Goal: Task Accomplishment & Management: Complete application form

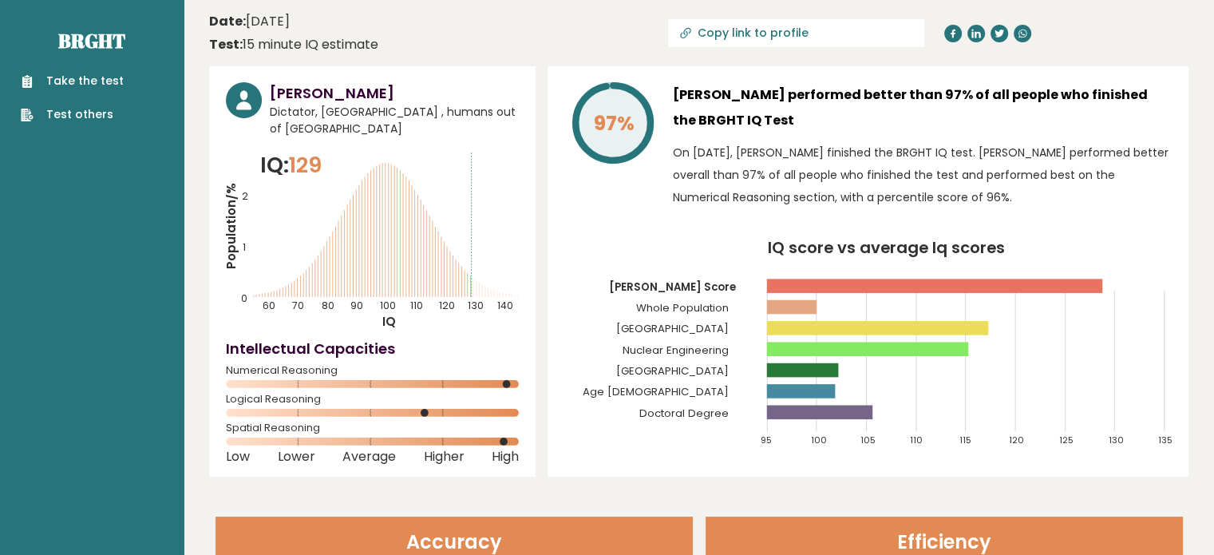
click at [78, 83] on link "Take the test" at bounding box center [72, 81] width 103 height 17
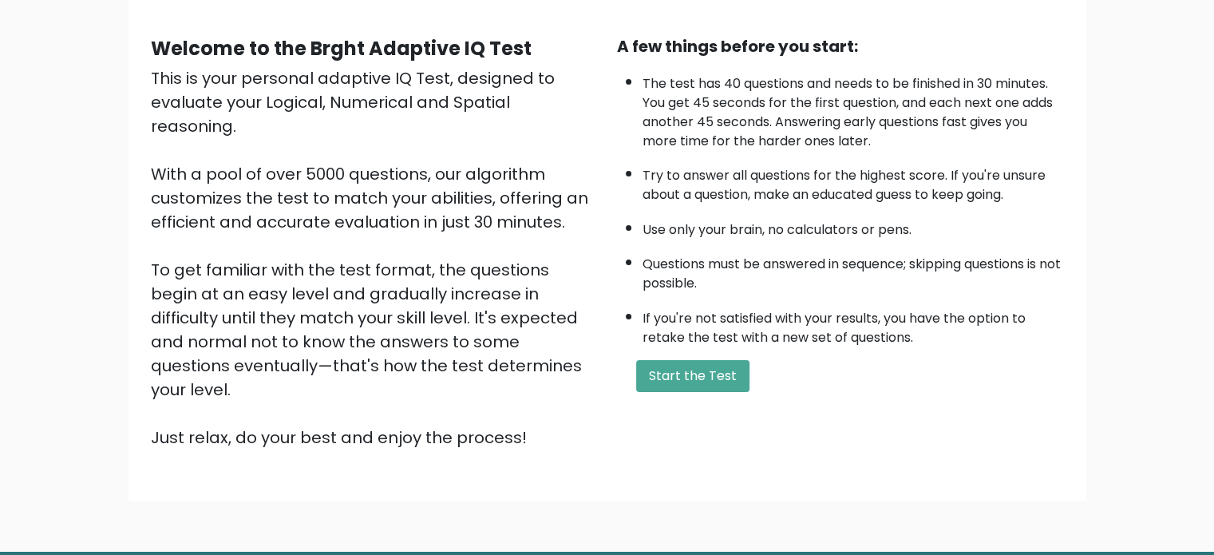
scroll to position [160, 0]
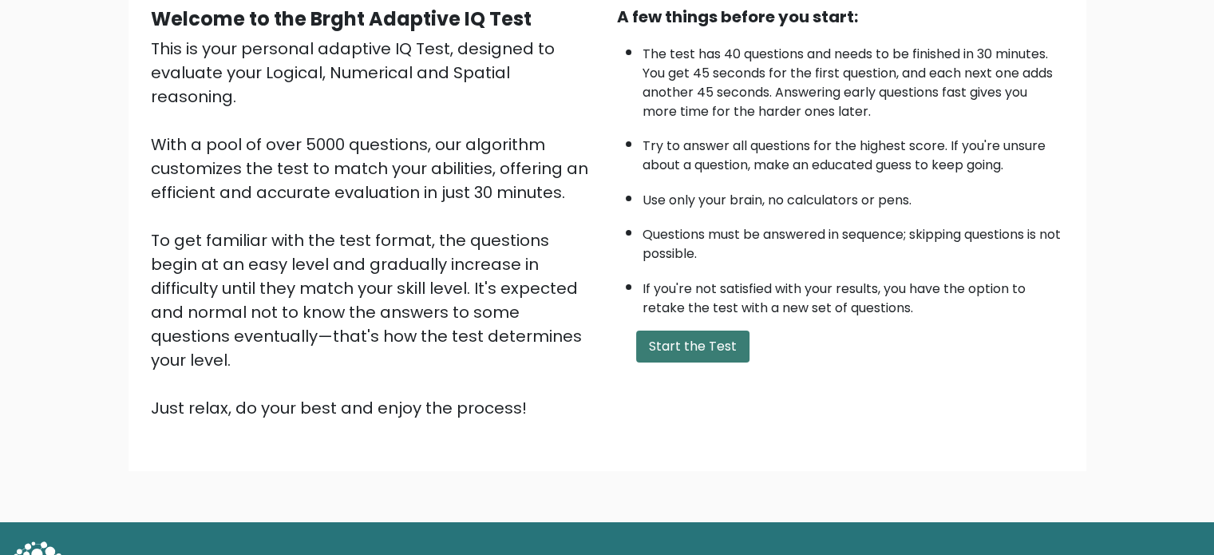
click at [695, 350] on button "Start the Test" at bounding box center [692, 346] width 113 height 32
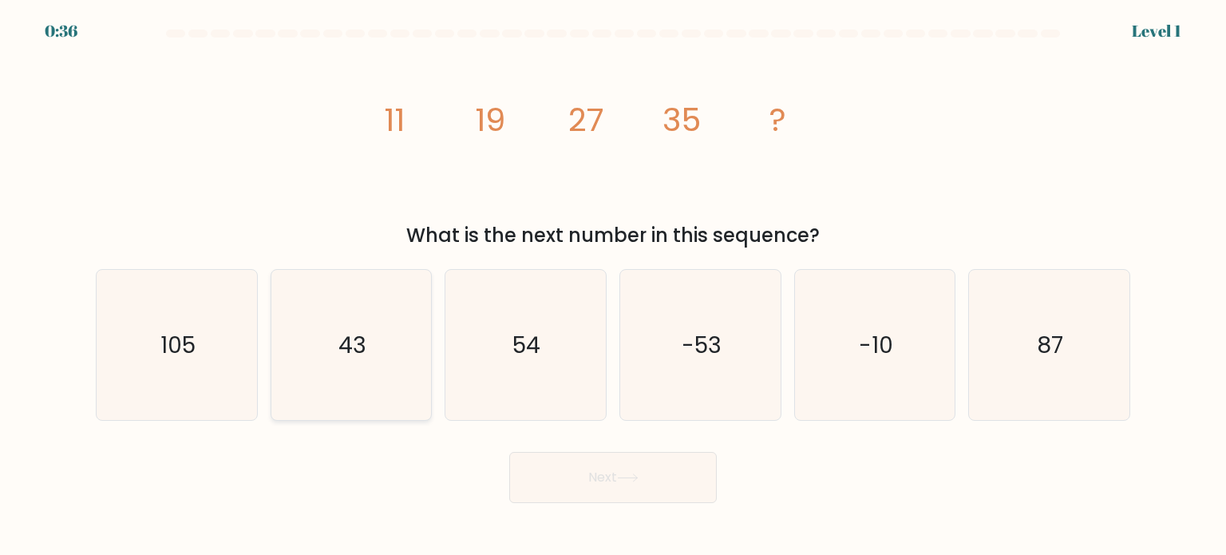
click at [374, 372] on icon "43" at bounding box center [351, 345] width 150 height 150
click at [613, 286] on input "b. 43" at bounding box center [613, 282] width 1 height 8
radio input "true"
click at [674, 481] on button "Next" at bounding box center [613, 477] width 208 height 51
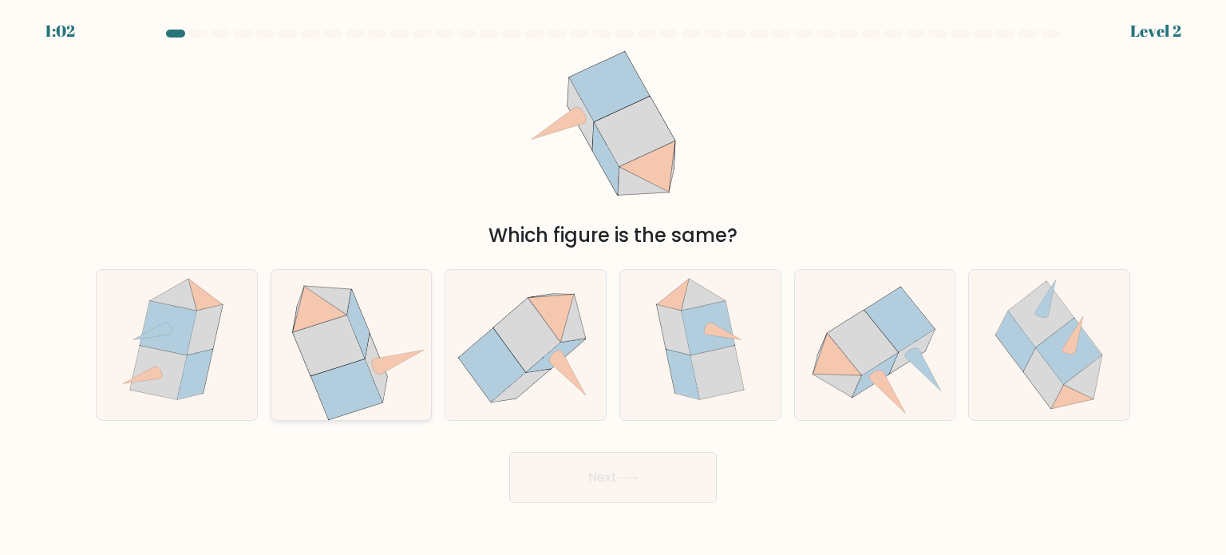
click at [361, 376] on icon at bounding box center [346, 389] width 71 height 60
click at [613, 286] on input "b." at bounding box center [613, 282] width 1 height 8
radio input "true"
click at [574, 481] on button "Next" at bounding box center [613, 477] width 208 height 51
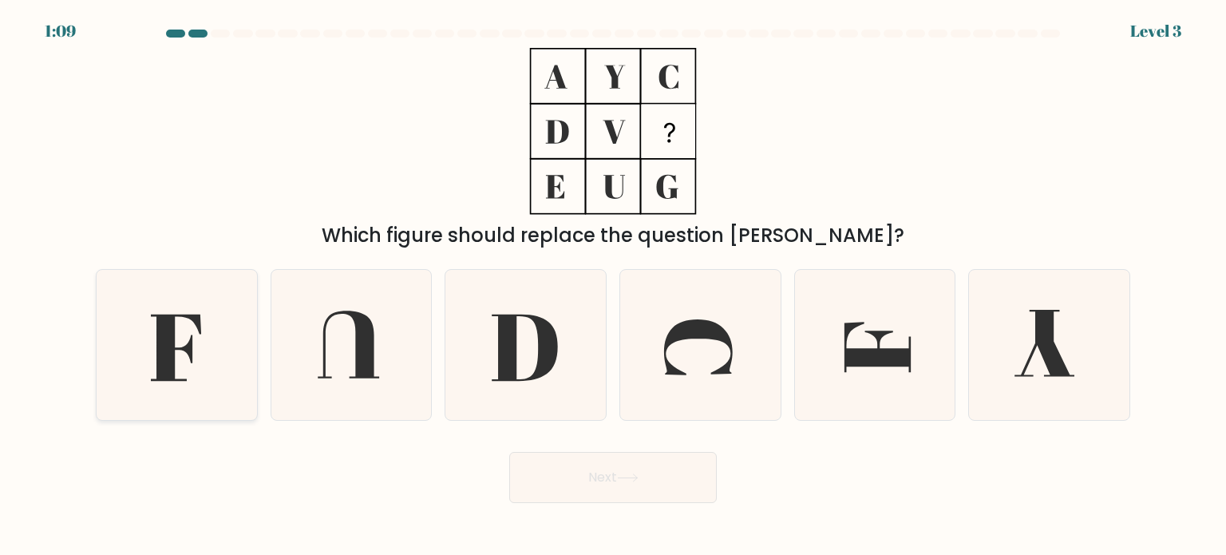
click at [203, 374] on icon at bounding box center [176, 345] width 150 height 150
click at [613, 286] on input "a." at bounding box center [613, 282] width 1 height 8
radio input "true"
click at [564, 472] on button "Next" at bounding box center [613, 477] width 208 height 51
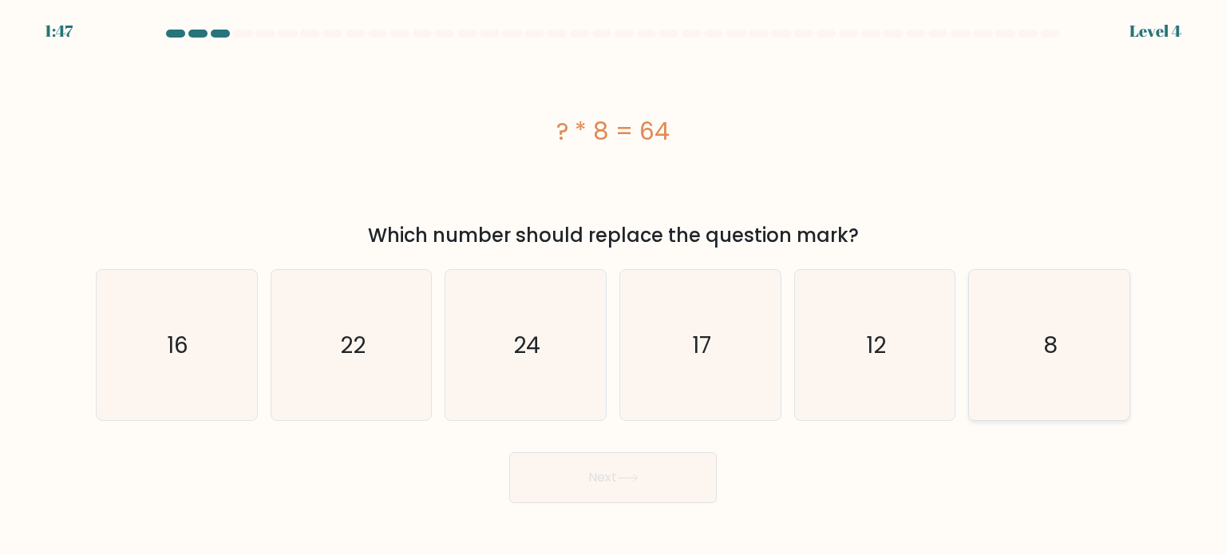
click at [1034, 363] on icon "8" at bounding box center [1049, 345] width 150 height 150
click at [614, 286] on input "f. 8" at bounding box center [613, 282] width 1 height 8
radio input "true"
click at [595, 494] on button "Next" at bounding box center [613, 477] width 208 height 51
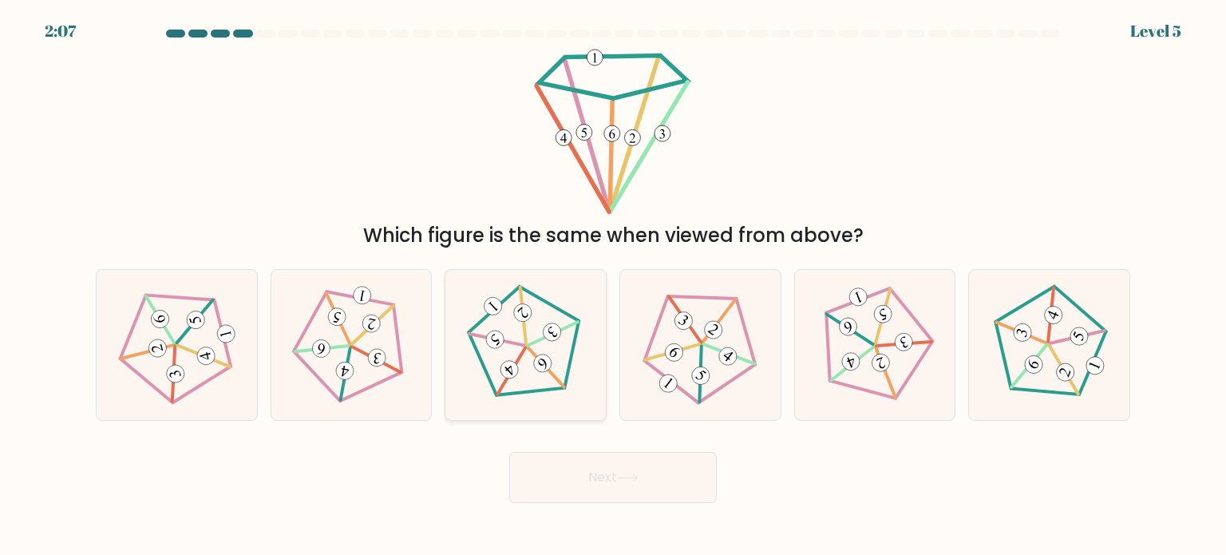
click at [552, 348] on icon at bounding box center [525, 344] width 121 height 121
click at [613, 286] on input "c." at bounding box center [613, 282] width 1 height 8
radio input "true"
click at [651, 467] on button "Next" at bounding box center [613, 477] width 208 height 51
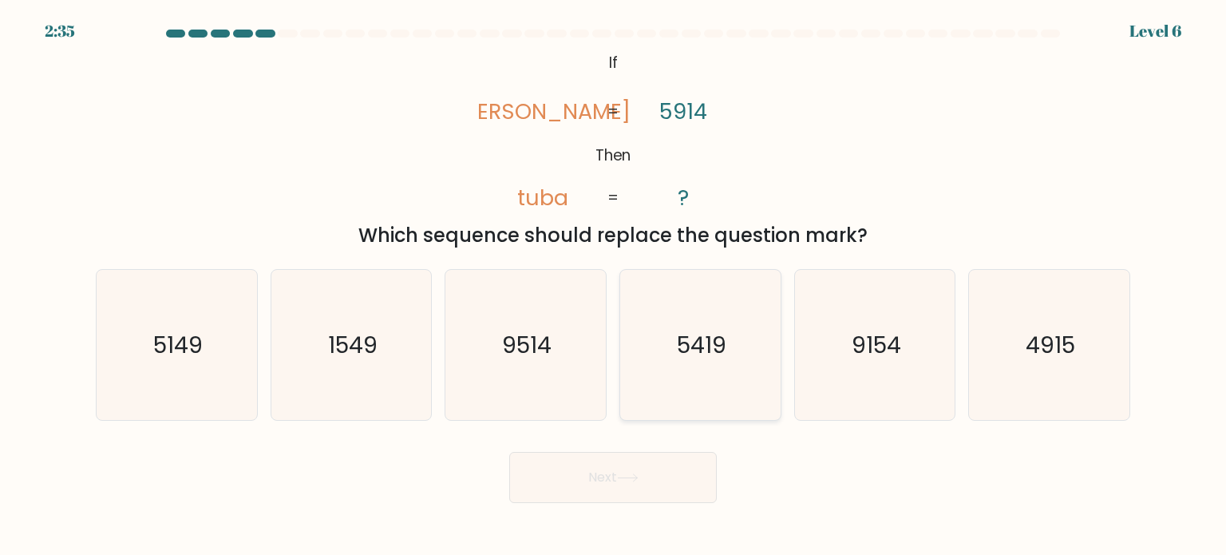
click at [715, 368] on icon "5419" at bounding box center [700, 345] width 150 height 150
click at [614, 286] on input "d. 5419" at bounding box center [613, 282] width 1 height 8
radio input "true"
click at [680, 467] on button "Next" at bounding box center [613, 477] width 208 height 51
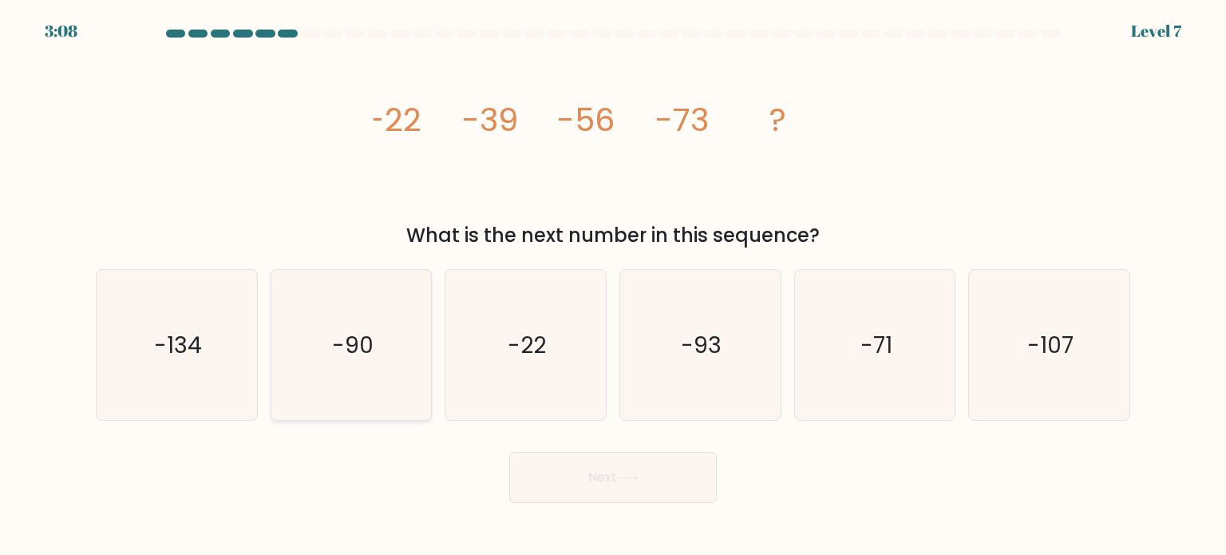
click at [409, 350] on icon "-90" at bounding box center [351, 345] width 150 height 150
click at [613, 286] on input "b. -90" at bounding box center [613, 282] width 1 height 8
radio input "true"
click at [639, 481] on icon at bounding box center [628, 477] width 22 height 9
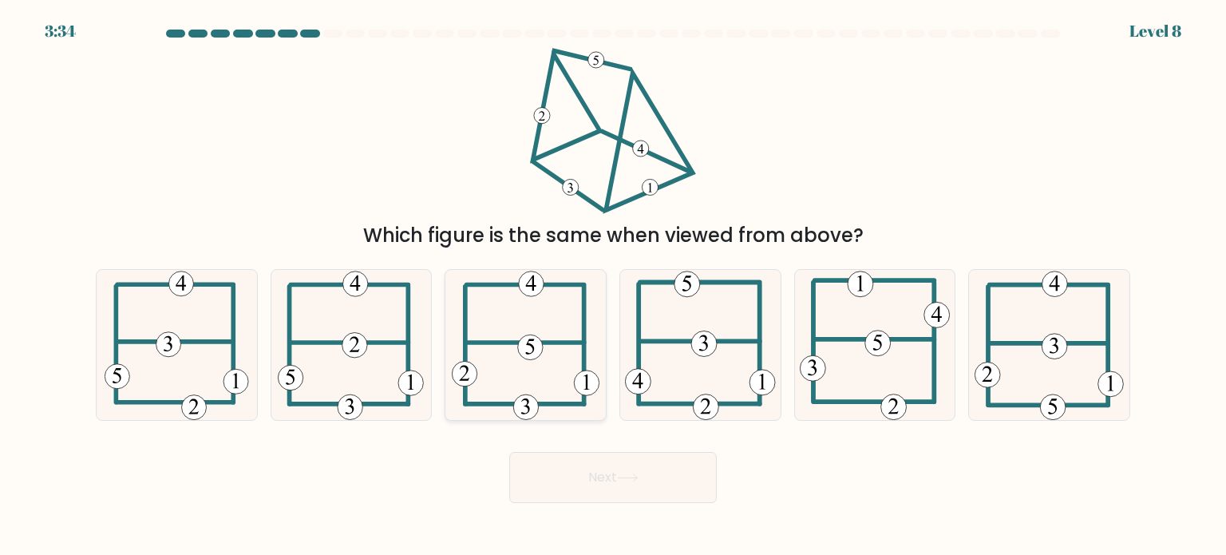
click at [557, 318] on icon at bounding box center [526, 345] width 148 height 150
click at [613, 286] on input "c." at bounding box center [613, 282] width 1 height 8
radio input "true"
click at [596, 491] on button "Next" at bounding box center [613, 477] width 208 height 51
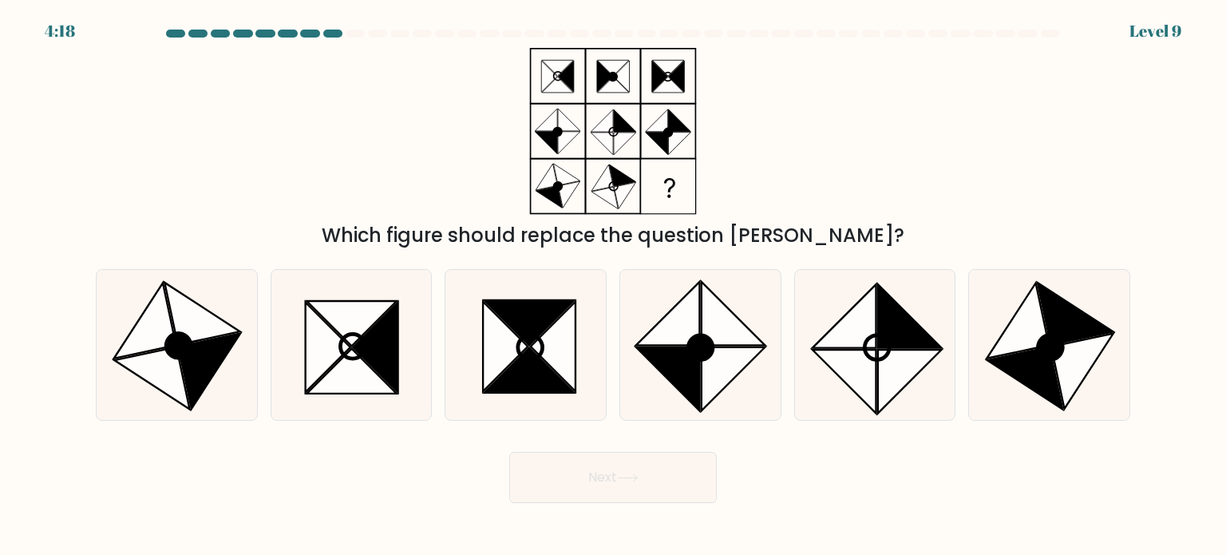
drag, startPoint x: 602, startPoint y: 473, endPoint x: 750, endPoint y: 486, distance: 149.0
click at [747, 488] on div "Next" at bounding box center [613, 471] width 1054 height 63
click at [1086, 334] on icon at bounding box center [1076, 313] width 76 height 62
click at [614, 286] on input "f." at bounding box center [613, 282] width 1 height 8
radio input "true"
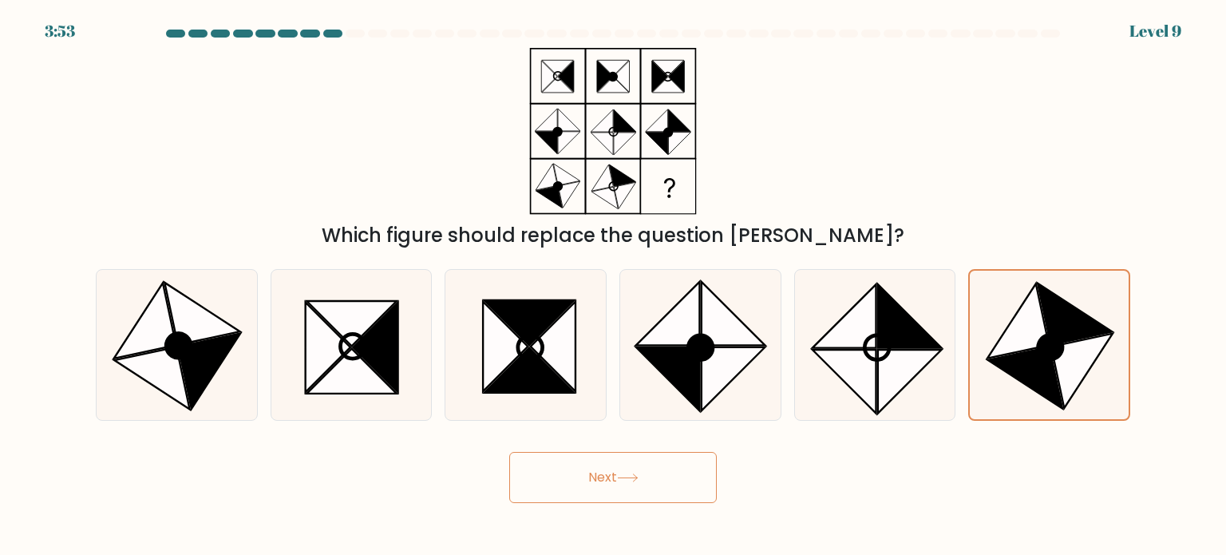
click at [639, 477] on icon at bounding box center [628, 477] width 22 height 9
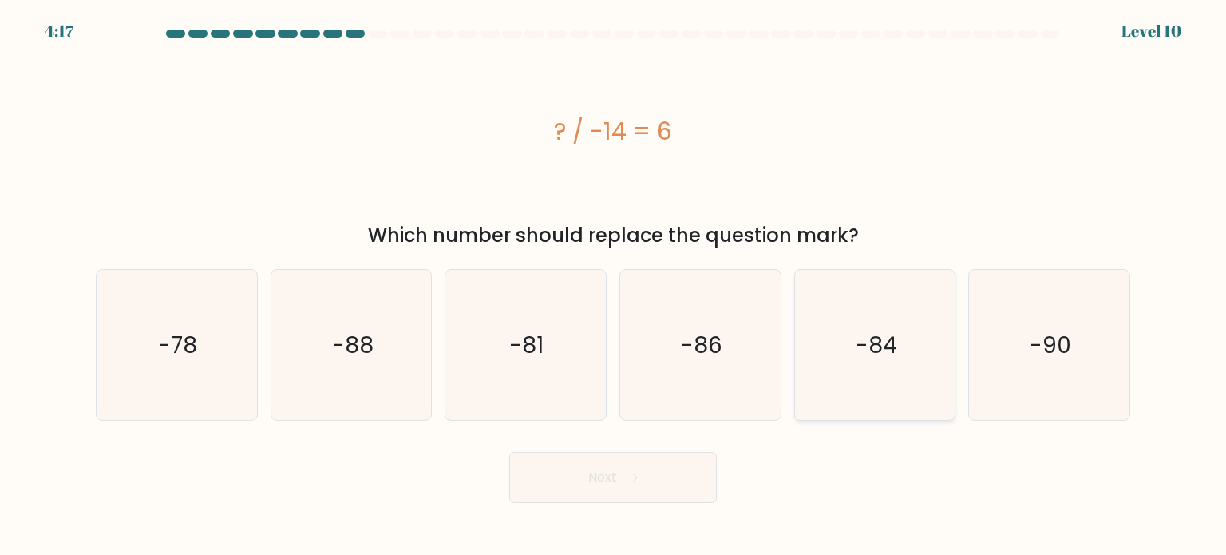
click at [875, 347] on text "-84" at bounding box center [877, 344] width 42 height 32
click at [614, 286] on input "e. -84" at bounding box center [613, 282] width 1 height 8
radio input "true"
click at [676, 488] on button "Next" at bounding box center [613, 477] width 208 height 51
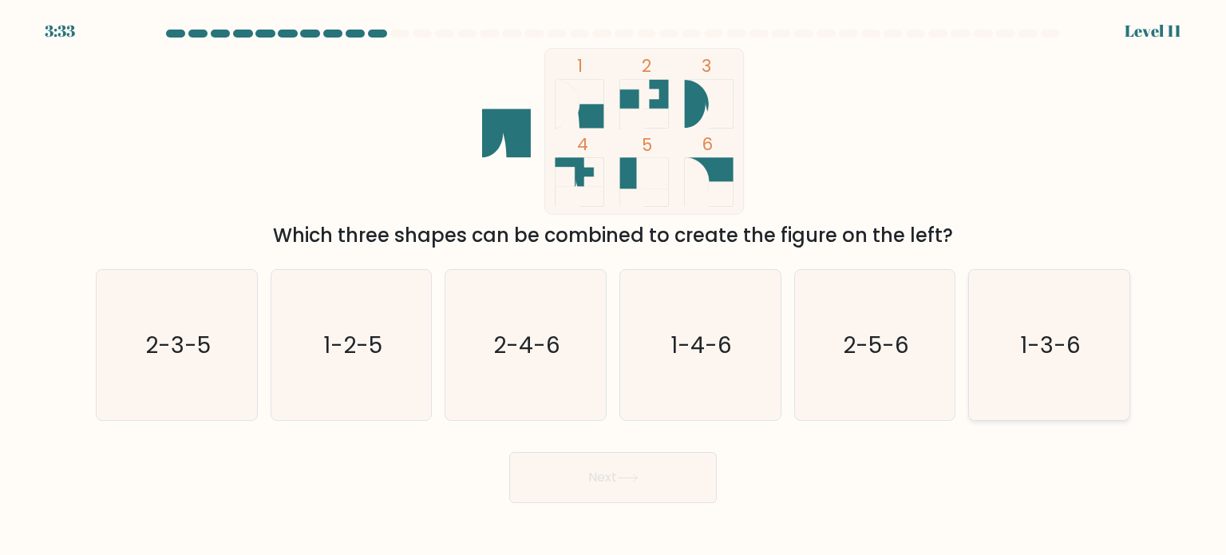
click at [1082, 360] on icon "1-3-6" at bounding box center [1049, 345] width 150 height 150
click at [614, 286] on input "f. 1-3-6" at bounding box center [613, 282] width 1 height 8
radio input "true"
click at [683, 483] on button "Next" at bounding box center [613, 477] width 208 height 51
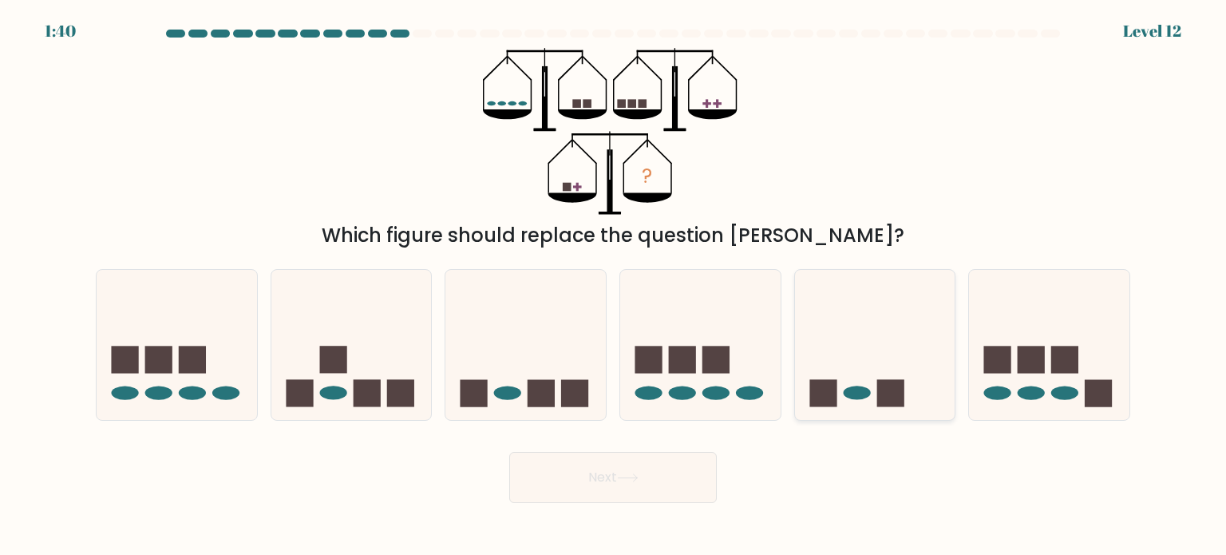
click at [847, 369] on icon at bounding box center [875, 345] width 160 height 132
click at [614, 286] on input "e." at bounding box center [613, 282] width 1 height 8
radio input "true"
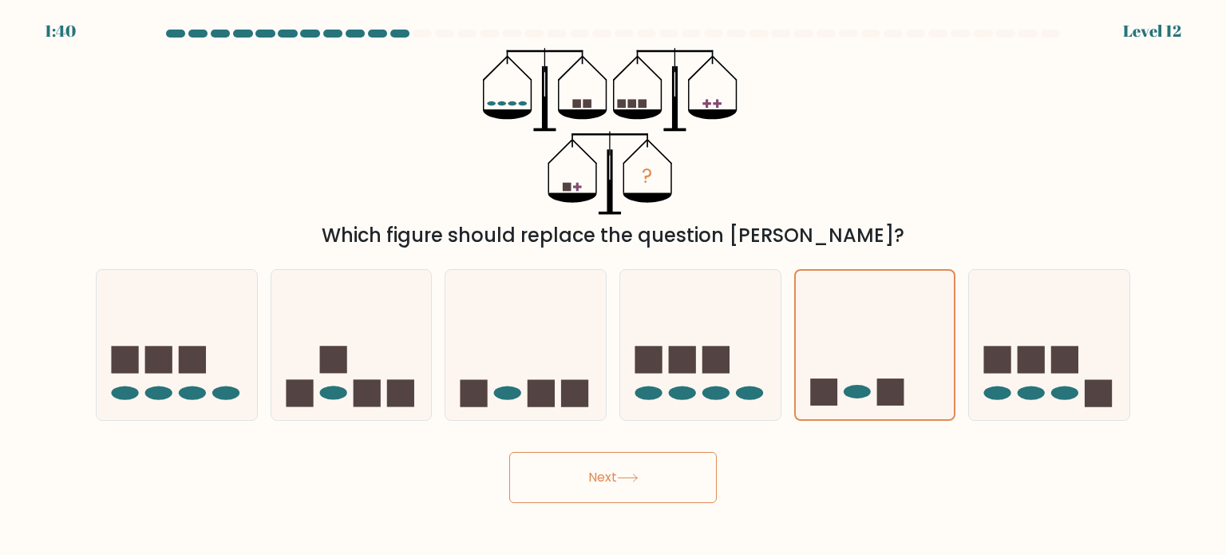
click at [664, 481] on button "Next" at bounding box center [613, 477] width 208 height 51
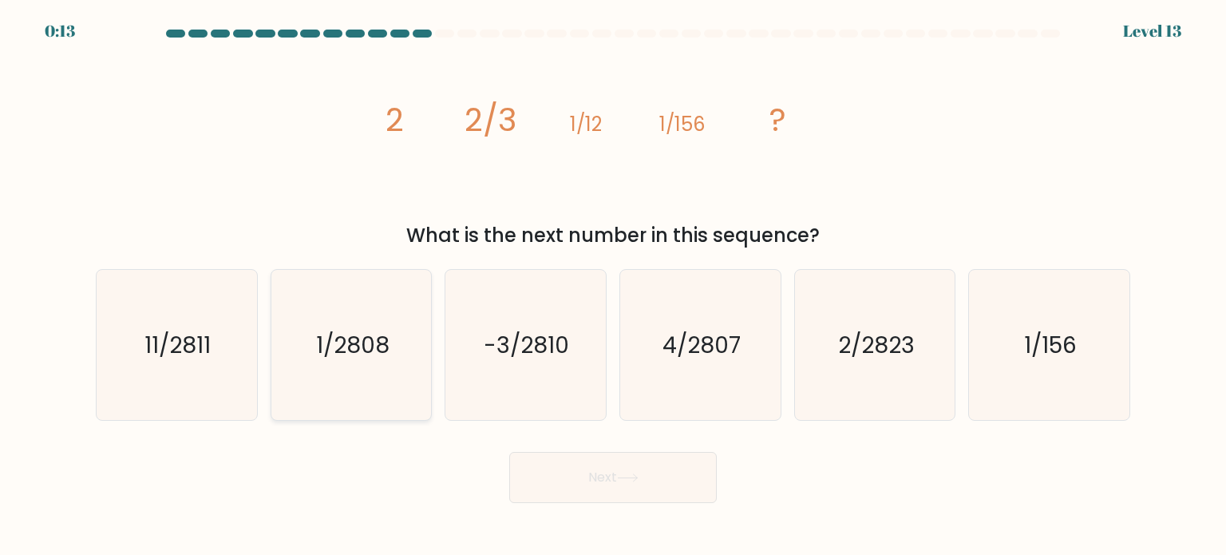
click at [358, 368] on icon "1/2808" at bounding box center [351, 345] width 150 height 150
click at [613, 286] on input "b. 1/2808" at bounding box center [613, 282] width 1 height 8
radio input "true"
click at [645, 477] on button "Next" at bounding box center [613, 477] width 208 height 51
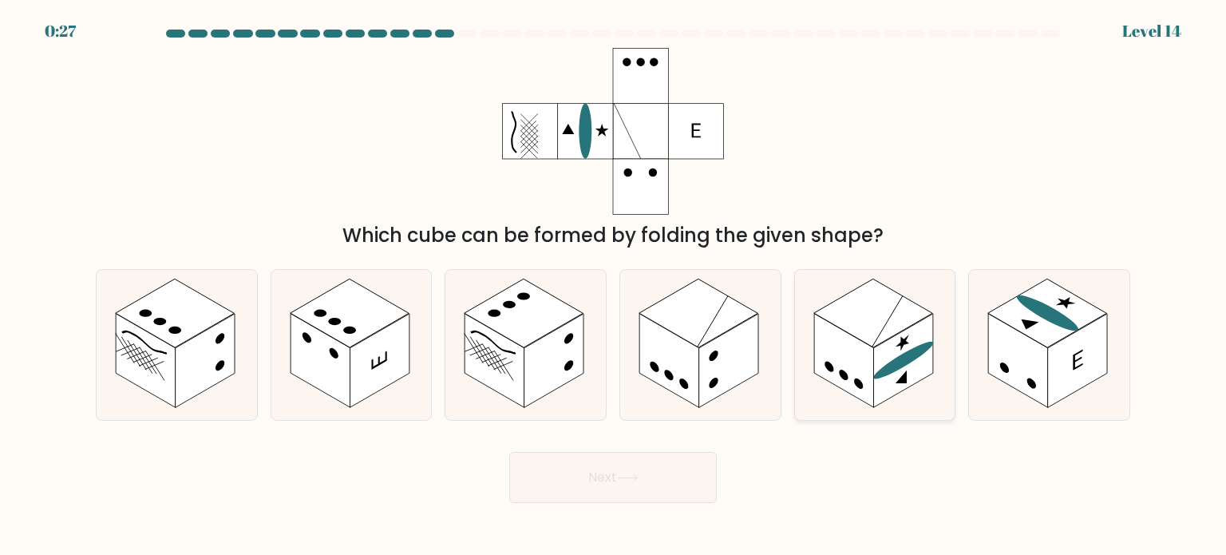
click at [878, 350] on rect at bounding box center [903, 361] width 60 height 94
click at [614, 286] on input "e." at bounding box center [613, 282] width 1 height 8
radio input "true"
click at [677, 469] on button "Next" at bounding box center [613, 477] width 208 height 51
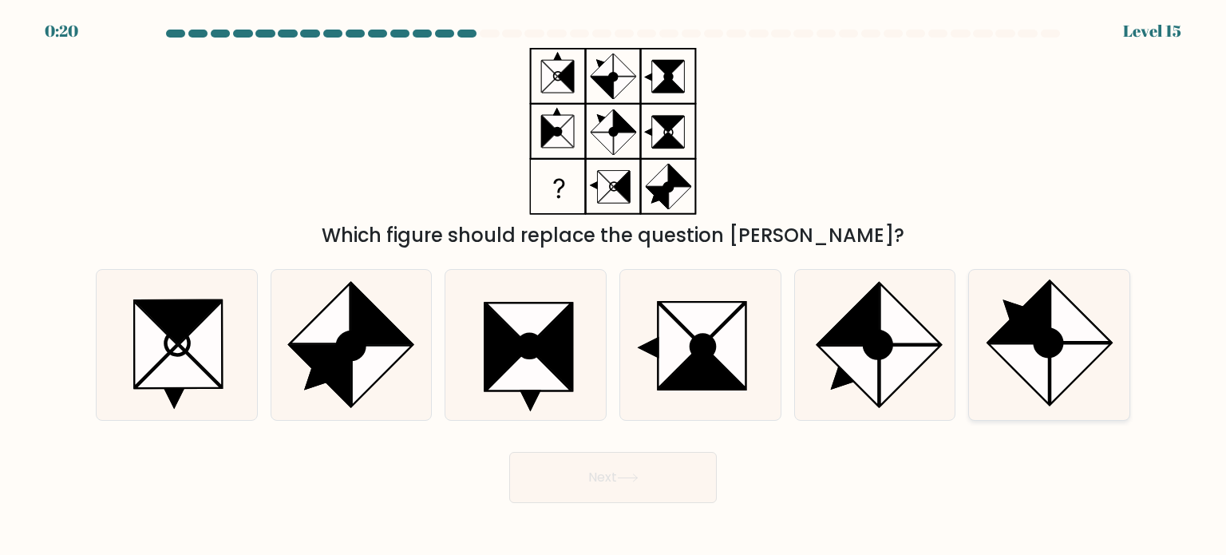
click at [1040, 360] on icon at bounding box center [1019, 373] width 61 height 61
click at [614, 286] on input "f." at bounding box center [613, 282] width 1 height 8
radio input "true"
click at [707, 382] on icon at bounding box center [701, 367] width 85 height 42
click at [614, 286] on input "d." at bounding box center [613, 282] width 1 height 8
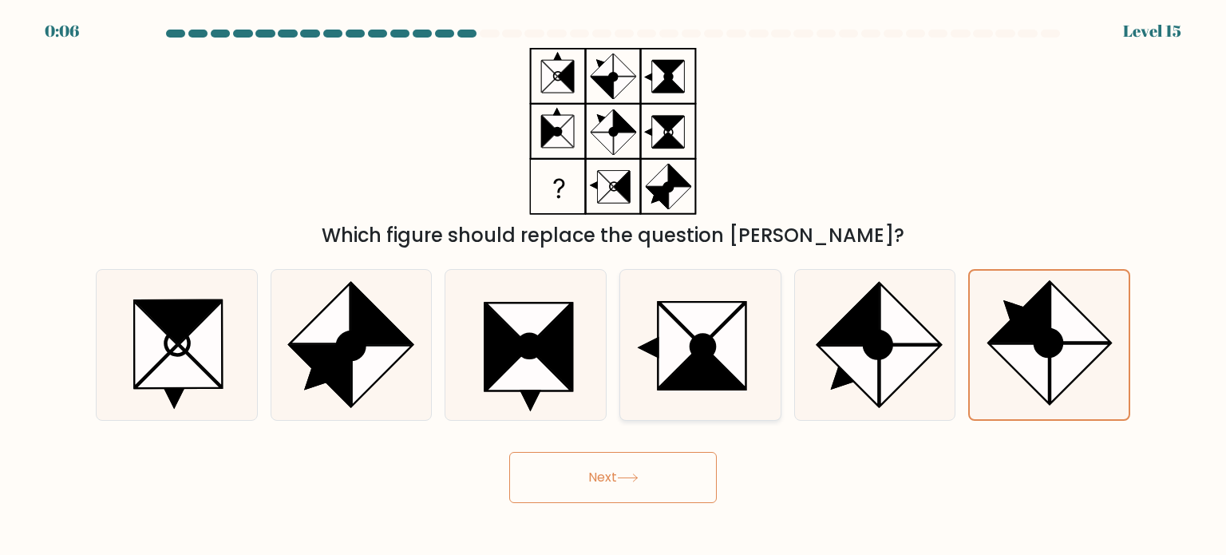
radio input "true"
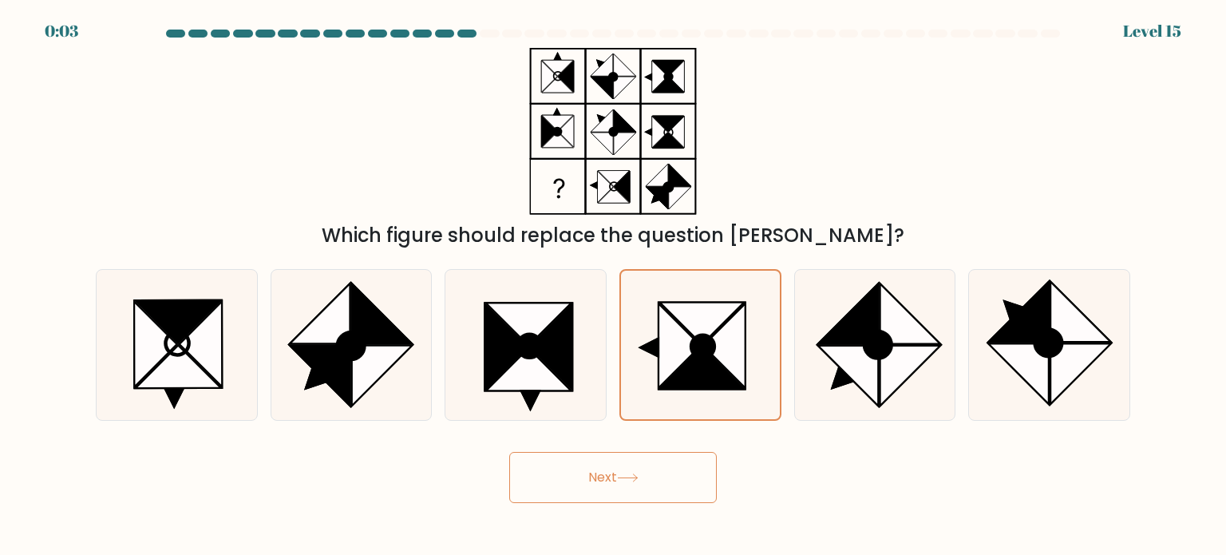
click at [629, 475] on icon at bounding box center [628, 477] width 22 height 9
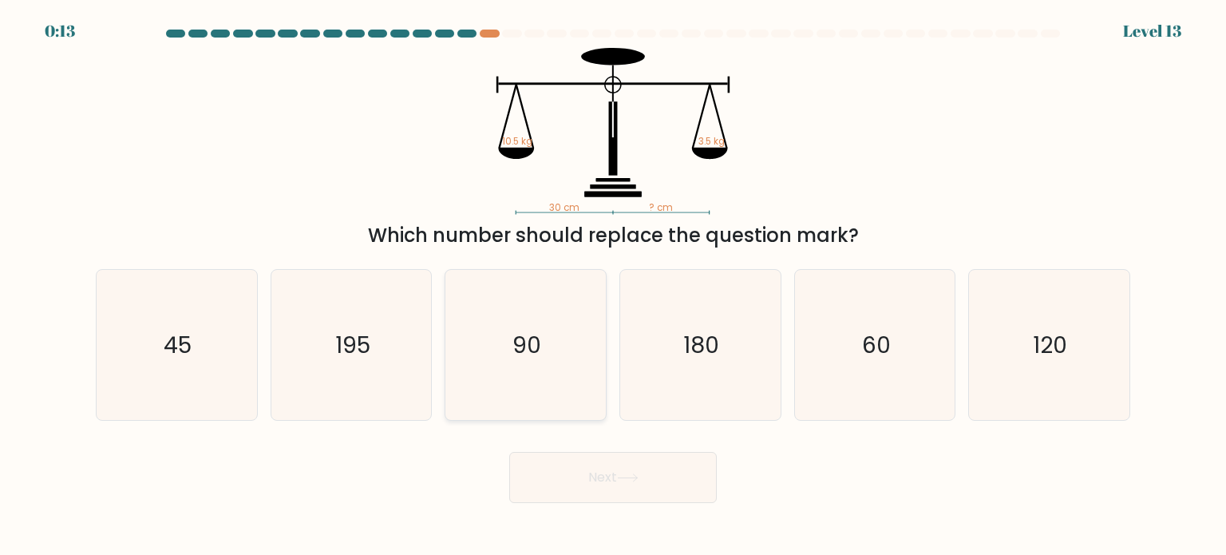
click at [527, 368] on icon "90" at bounding box center [525, 345] width 150 height 150
click at [613, 286] on input "c. 90" at bounding box center [613, 282] width 1 height 8
radio input "true"
click at [566, 478] on button "Next" at bounding box center [613, 477] width 208 height 51
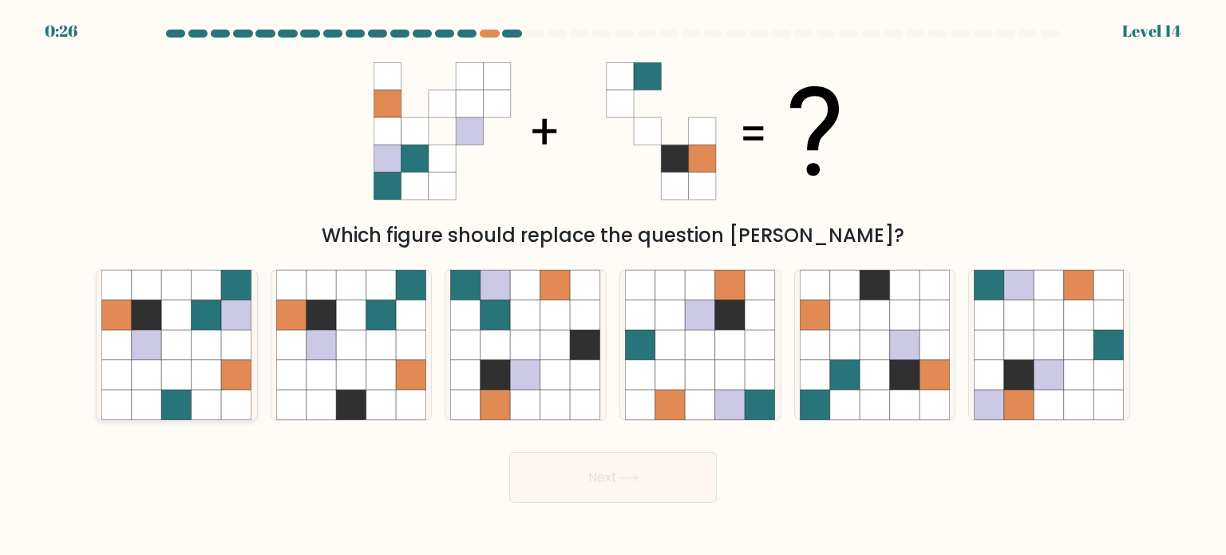
click at [241, 363] on icon at bounding box center [237, 374] width 30 height 30
click at [613, 286] on input "a." at bounding box center [613, 282] width 1 height 8
radio input "true"
click at [617, 481] on button "Next" at bounding box center [613, 477] width 208 height 51
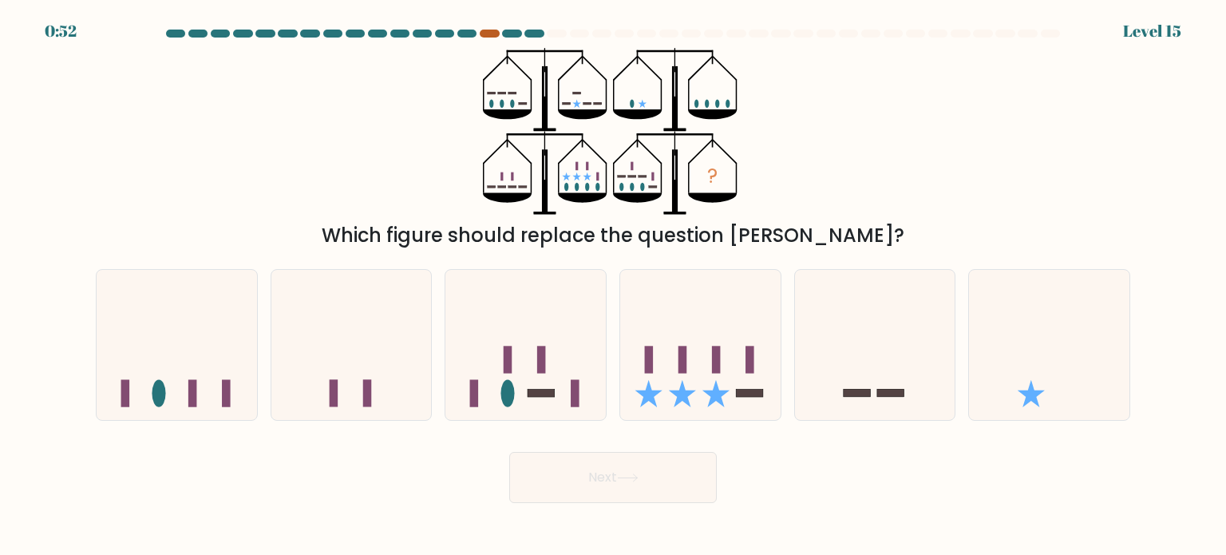
click at [492, 34] on div at bounding box center [489, 34] width 19 height 8
click at [535, 31] on div at bounding box center [533, 34] width 19 height 8
click at [536, 31] on div at bounding box center [533, 34] width 19 height 8
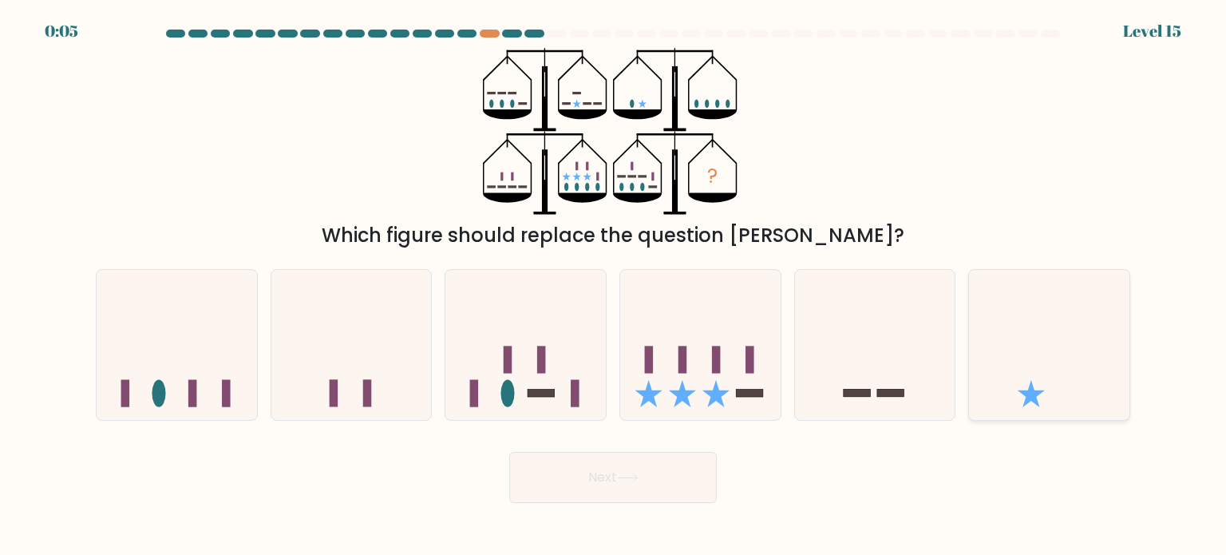
click at [1008, 333] on icon at bounding box center [1049, 345] width 160 height 132
click at [614, 286] on input "f." at bounding box center [613, 282] width 1 height 8
radio input "true"
click at [632, 469] on button "Next" at bounding box center [613, 477] width 208 height 51
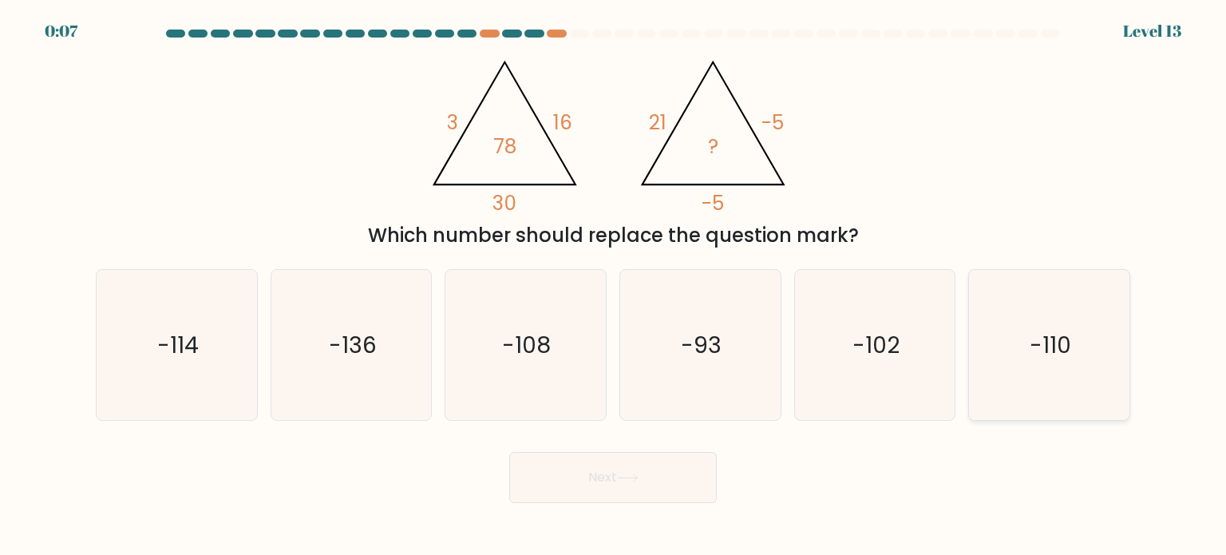
click at [1018, 343] on icon "-110" at bounding box center [1049, 345] width 150 height 150
click at [614, 286] on input "f. -110" at bounding box center [613, 282] width 1 height 8
radio input "true"
click at [640, 469] on button "Next" at bounding box center [613, 477] width 208 height 51
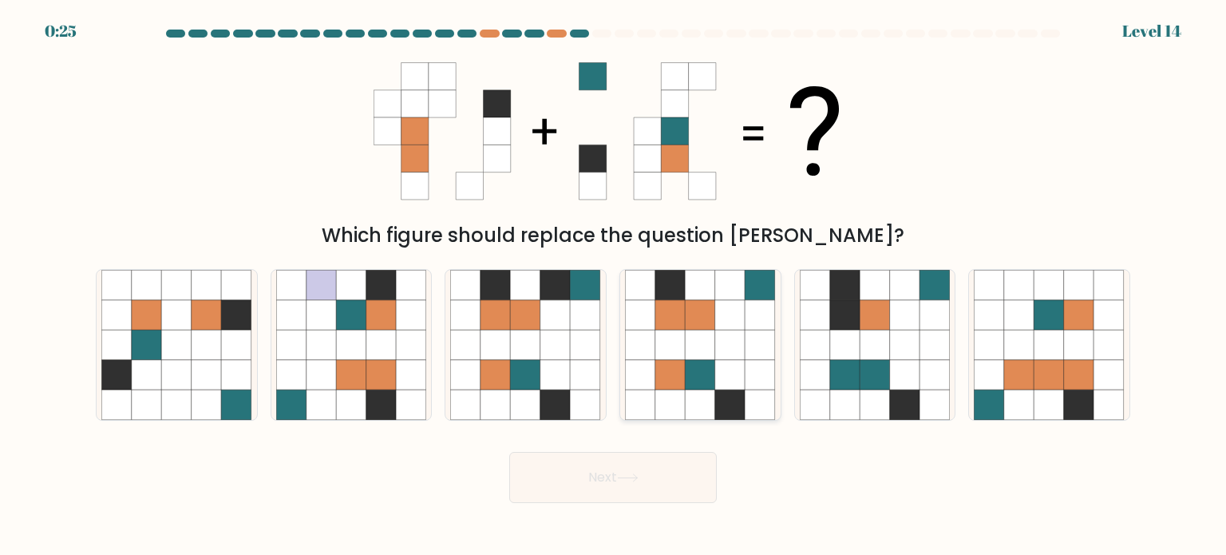
click at [741, 362] on icon at bounding box center [730, 374] width 30 height 30
click at [614, 286] on input "d." at bounding box center [613, 282] width 1 height 8
radio input "true"
click at [661, 484] on button "Next" at bounding box center [613, 477] width 208 height 51
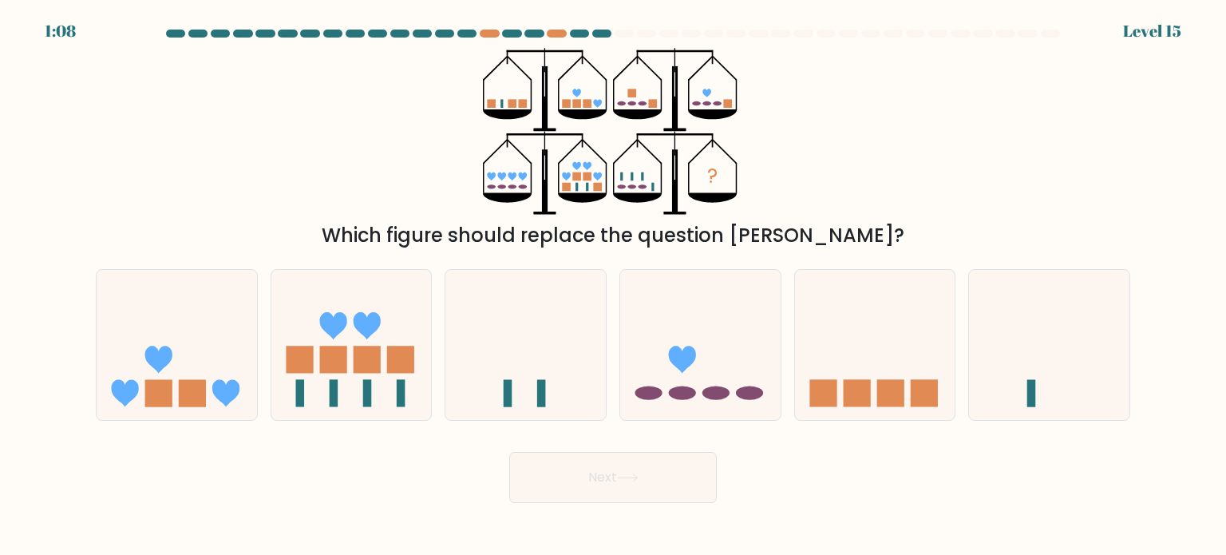
click at [701, 175] on icon "?" at bounding box center [613, 131] width 260 height 167
click at [688, 354] on icon at bounding box center [682, 359] width 27 height 27
click at [614, 286] on input "d." at bounding box center [613, 282] width 1 height 8
radio input "true"
click at [639, 475] on icon at bounding box center [628, 477] width 22 height 9
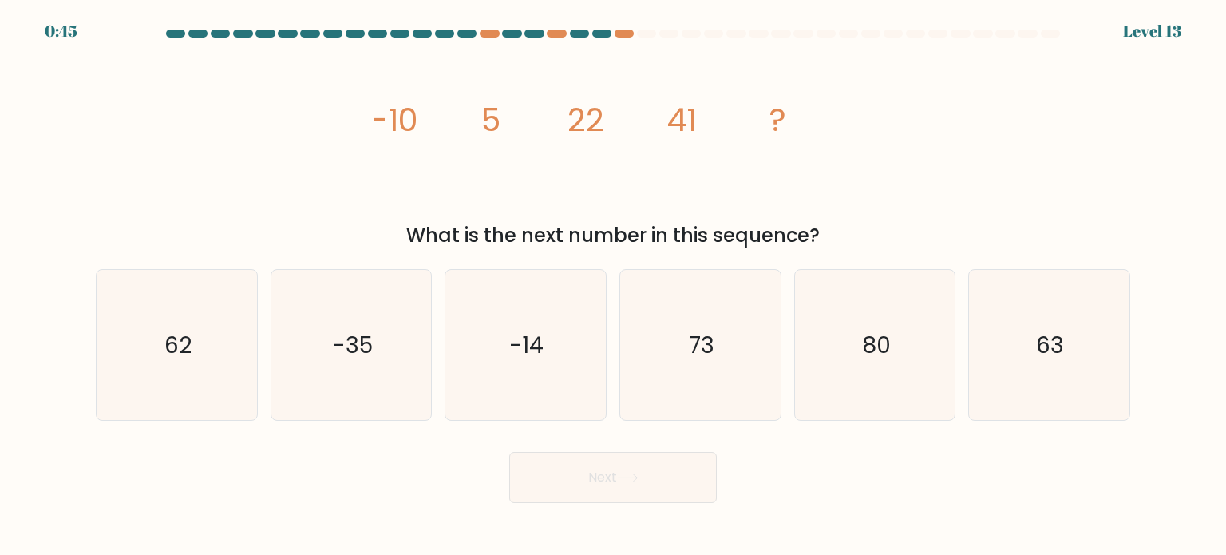
click at [68, 27] on div "0:45" at bounding box center [61, 31] width 33 height 24
click at [184, 338] on text "62" at bounding box center [177, 344] width 27 height 32
click at [613, 286] on input "a. 62" at bounding box center [613, 282] width 1 height 8
radio input "true"
click at [651, 484] on button "Next" at bounding box center [613, 477] width 208 height 51
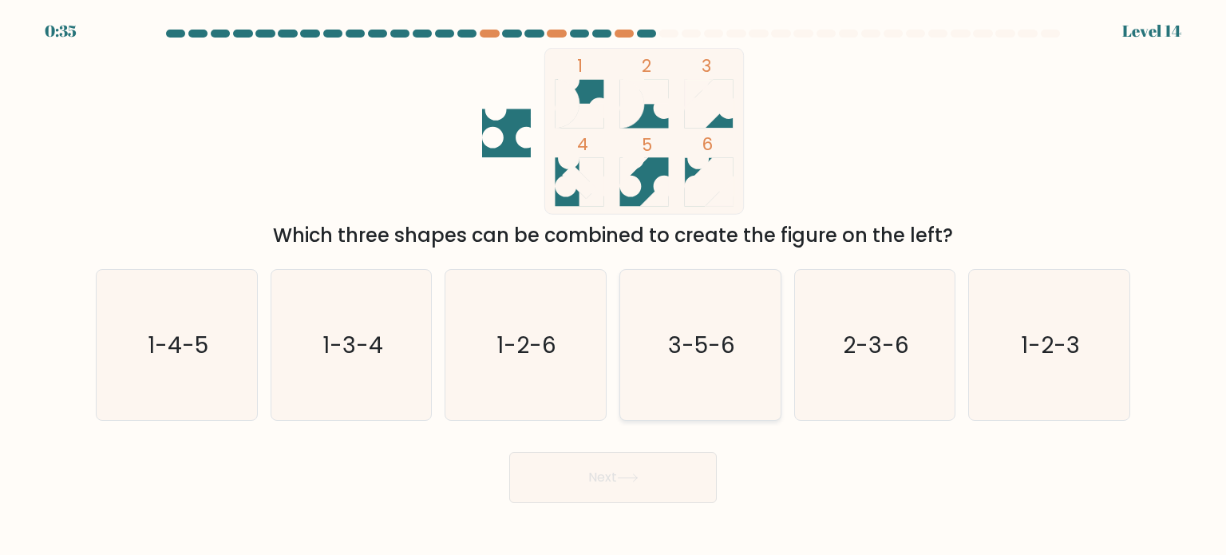
click at [670, 315] on icon "3-5-6" at bounding box center [700, 345] width 150 height 150
click at [614, 286] on input "d. 3-5-6" at bounding box center [613, 282] width 1 height 8
radio input "true"
click at [624, 472] on button "Next" at bounding box center [613, 477] width 208 height 51
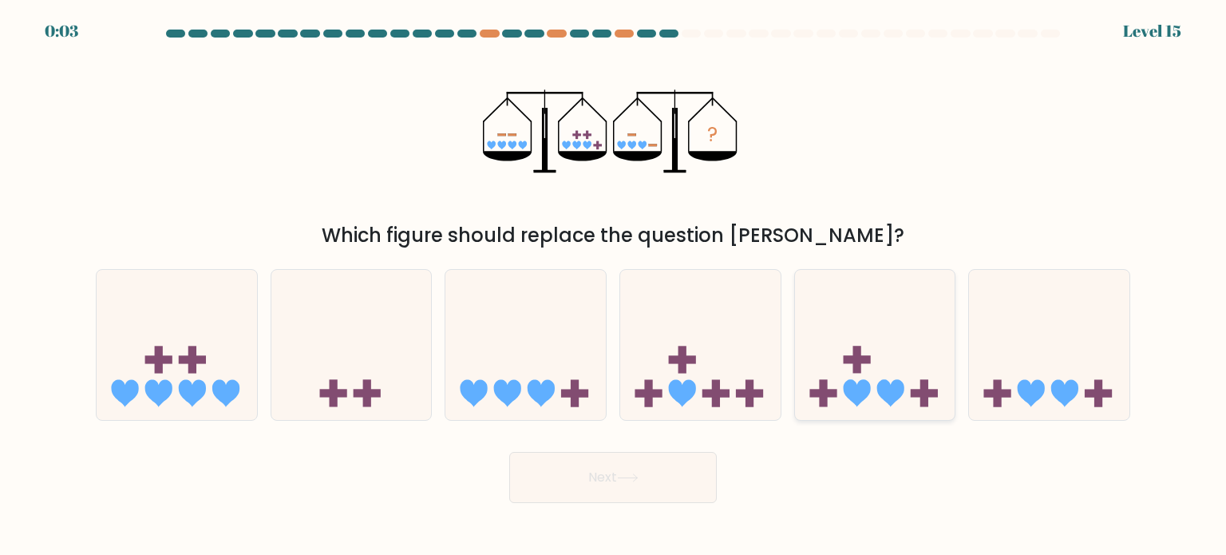
click at [822, 385] on rect at bounding box center [823, 392] width 8 height 27
click at [614, 286] on input "e." at bounding box center [613, 282] width 1 height 8
radio input "true"
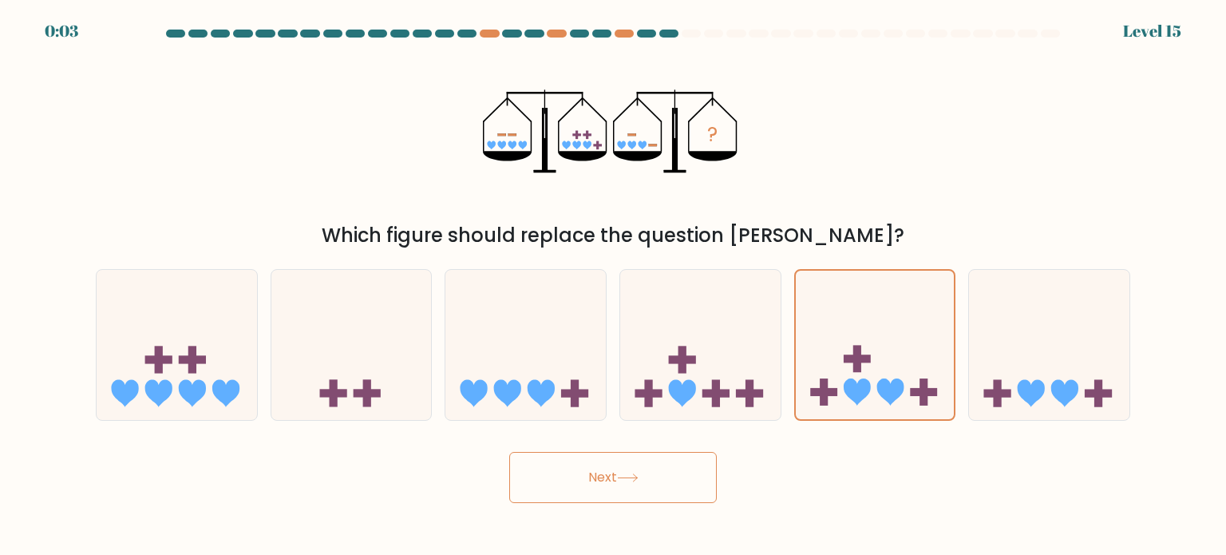
click at [619, 482] on button "Next" at bounding box center [613, 477] width 208 height 51
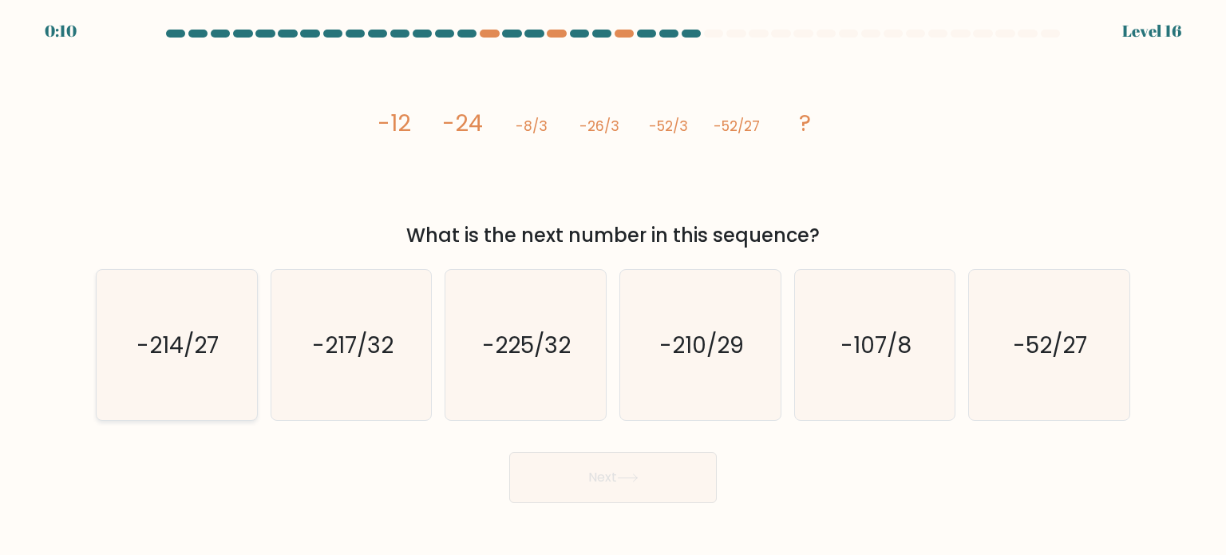
click at [172, 357] on text "-214/27" at bounding box center [178, 344] width 82 height 32
click at [613, 286] on input "a. -214/27" at bounding box center [613, 282] width 1 height 8
radio input "true"
click at [572, 465] on button "Next" at bounding box center [613, 477] width 208 height 51
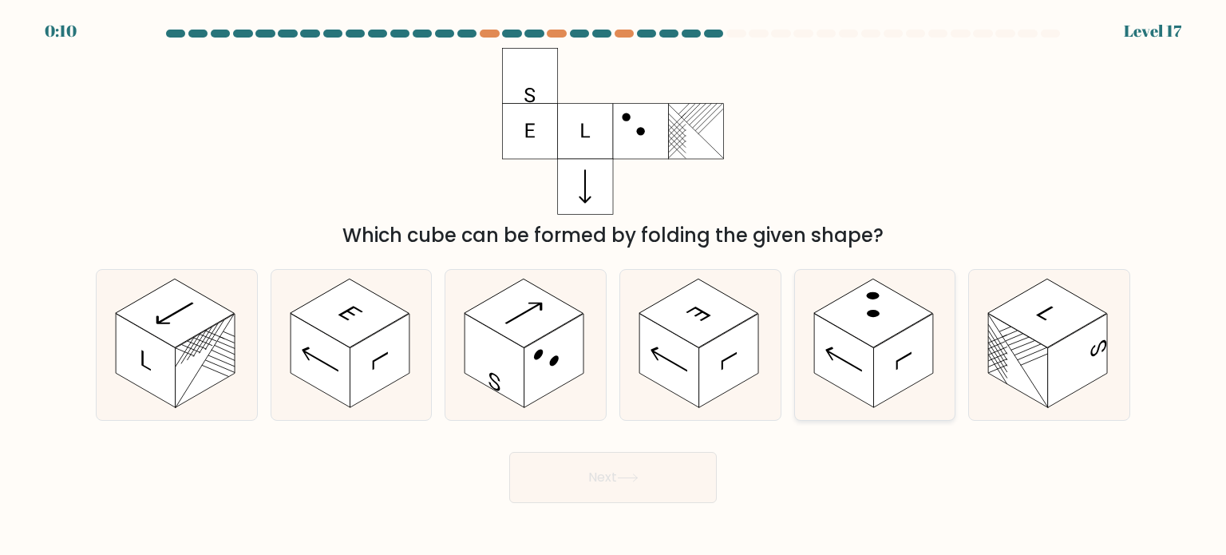
click at [854, 366] on icon at bounding box center [843, 360] width 37 height 34
click at [614, 286] on input "e." at bounding box center [613, 282] width 1 height 8
radio input "true"
click at [696, 459] on button "Next" at bounding box center [613, 477] width 208 height 51
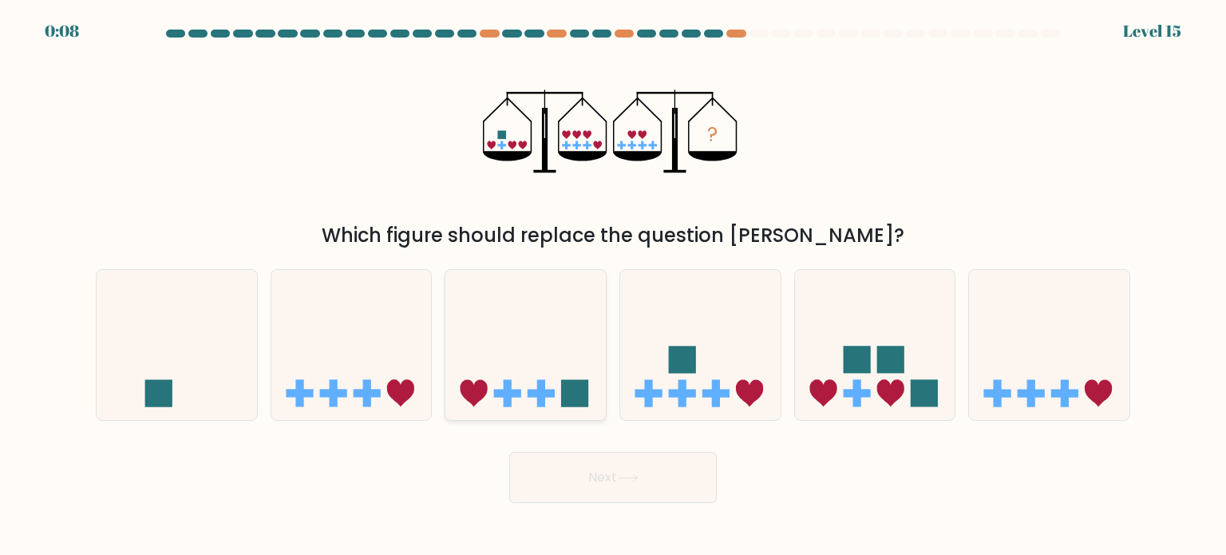
click at [562, 341] on icon at bounding box center [525, 345] width 160 height 132
click at [613, 286] on input "c." at bounding box center [613, 282] width 1 height 8
radio input "true"
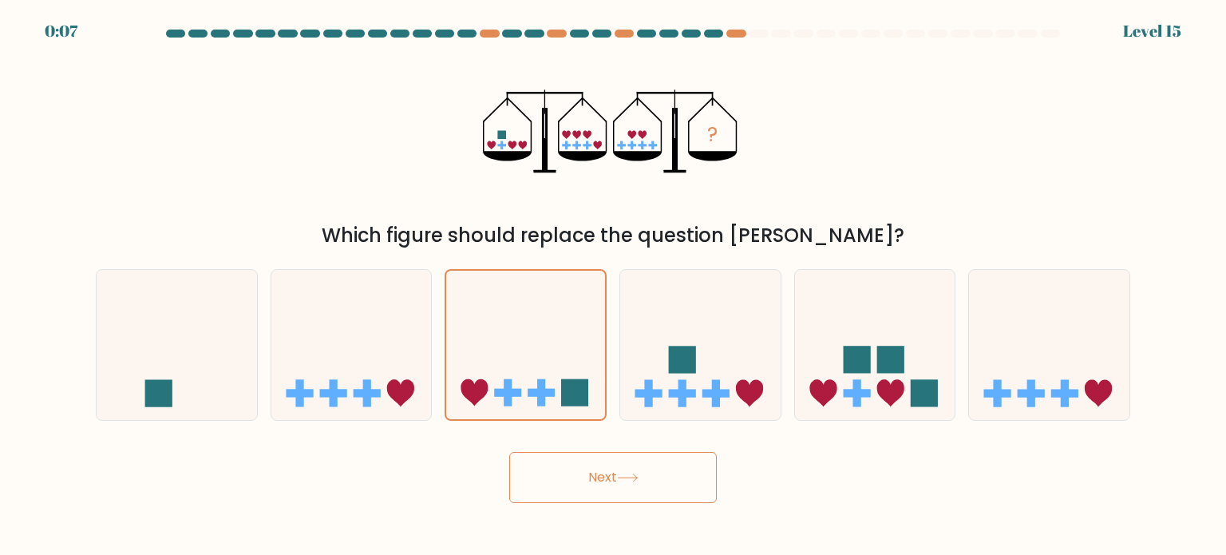
click at [592, 494] on button "Next" at bounding box center [613, 477] width 208 height 51
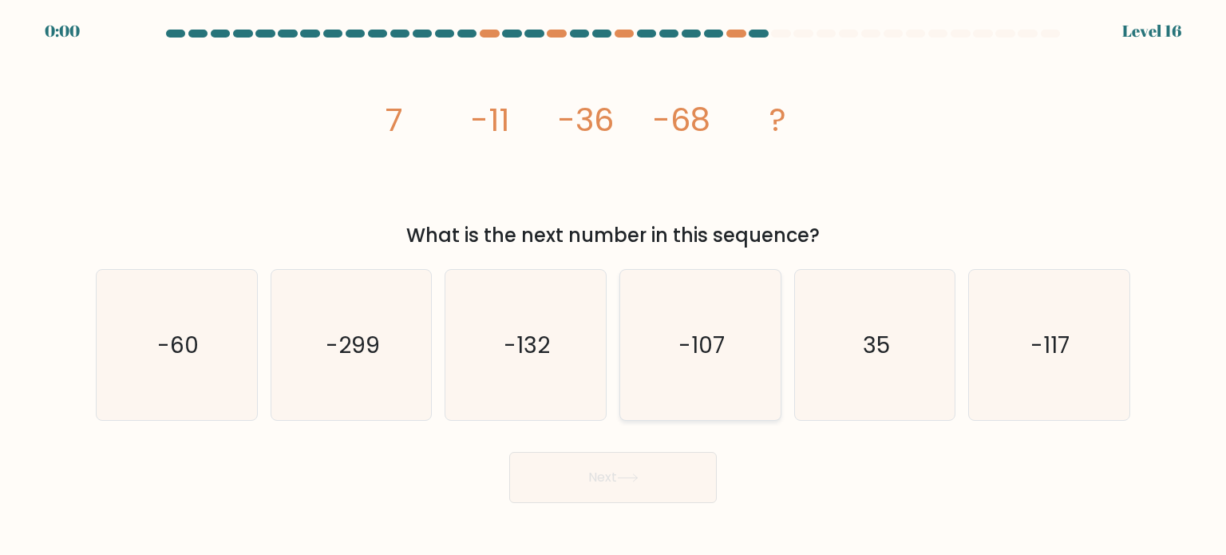
click at [656, 324] on icon "-107" at bounding box center [700, 345] width 150 height 150
click at [614, 286] on input "d. -107" at bounding box center [613, 282] width 1 height 8
radio input "true"
click at [635, 462] on div "Next" at bounding box center [613, 471] width 1054 height 63
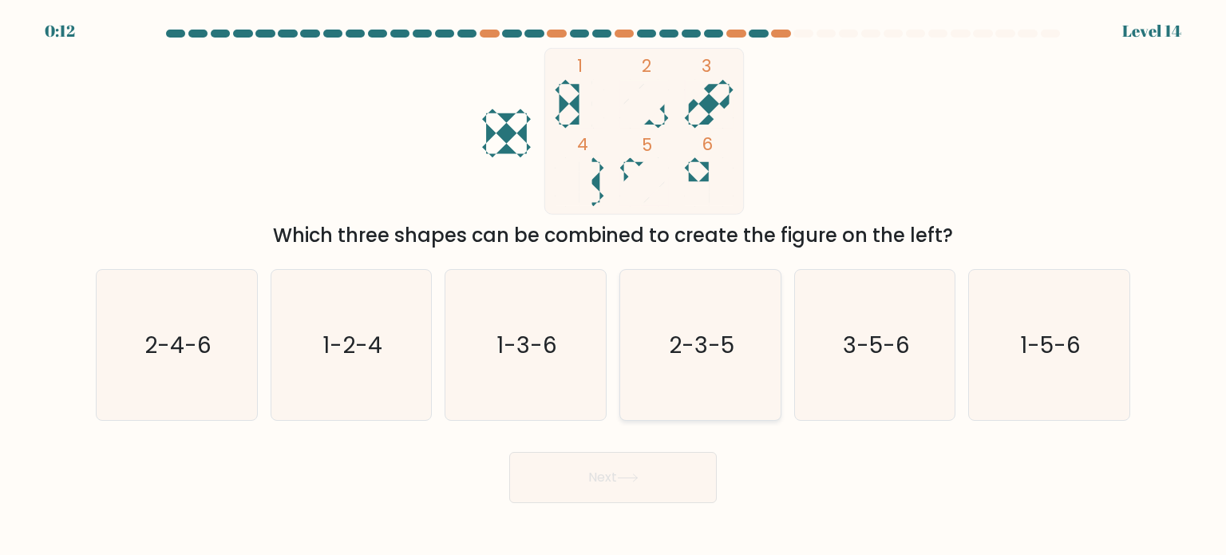
click at [716, 376] on icon "2-3-5" at bounding box center [700, 345] width 150 height 150
click at [614, 286] on input "d. 2-3-5" at bounding box center [613, 282] width 1 height 8
radio input "true"
click at [655, 469] on button "Next" at bounding box center [613, 477] width 208 height 51
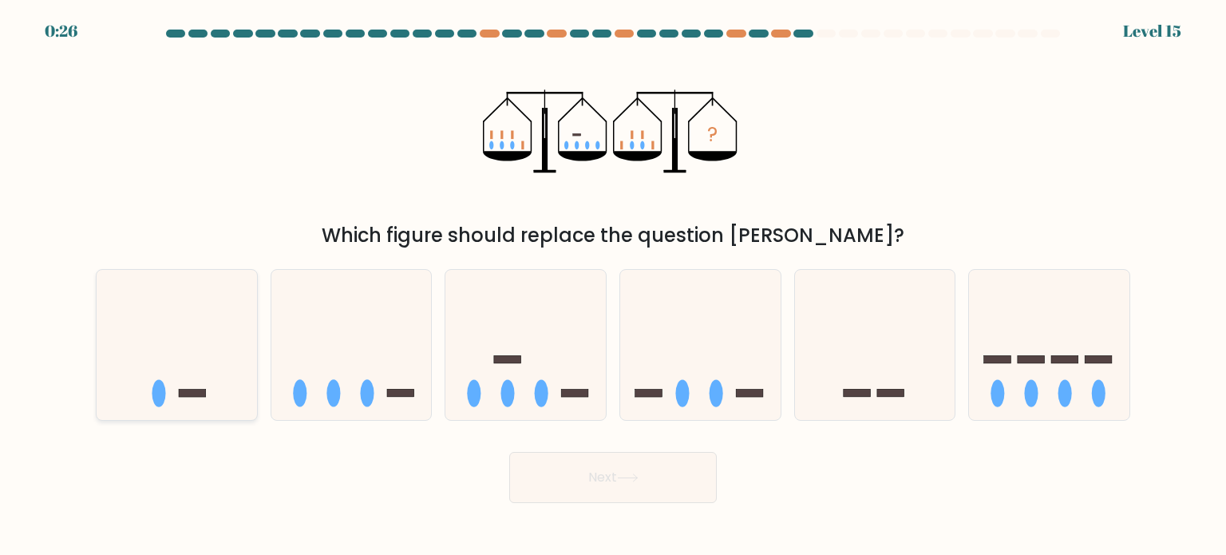
click at [217, 361] on icon at bounding box center [177, 345] width 160 height 132
click at [613, 286] on input "a." at bounding box center [613, 282] width 1 height 8
radio input "true"
click at [651, 481] on button "Next" at bounding box center [613, 477] width 208 height 51
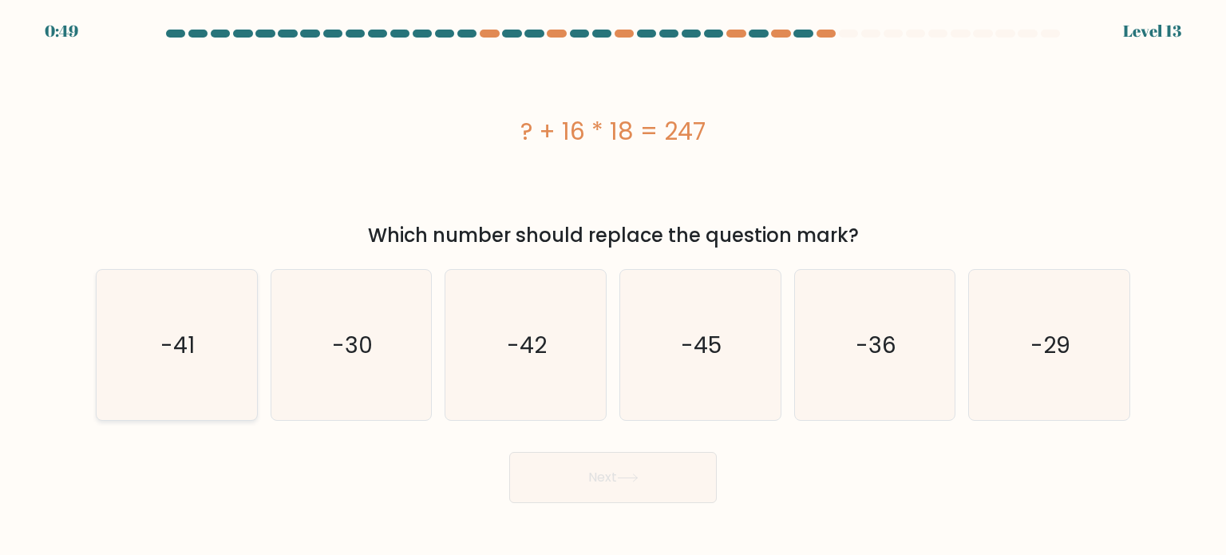
click at [182, 330] on text "-41" at bounding box center [178, 344] width 34 height 32
click at [613, 286] on input "a. -41" at bounding box center [613, 282] width 1 height 8
radio input "true"
click at [670, 484] on button "Next" at bounding box center [613, 477] width 208 height 51
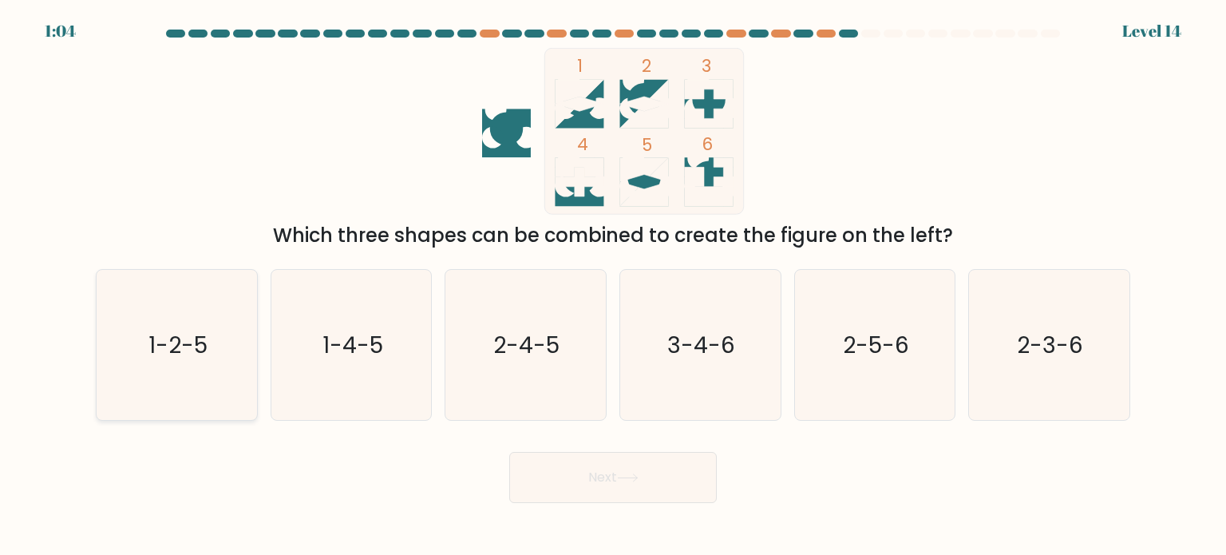
click at [160, 307] on icon "1-2-5" at bounding box center [176, 345] width 150 height 150
click at [613, 286] on input "a. 1-2-5" at bounding box center [613, 282] width 1 height 8
radio input "true"
click at [602, 478] on button "Next" at bounding box center [613, 477] width 208 height 51
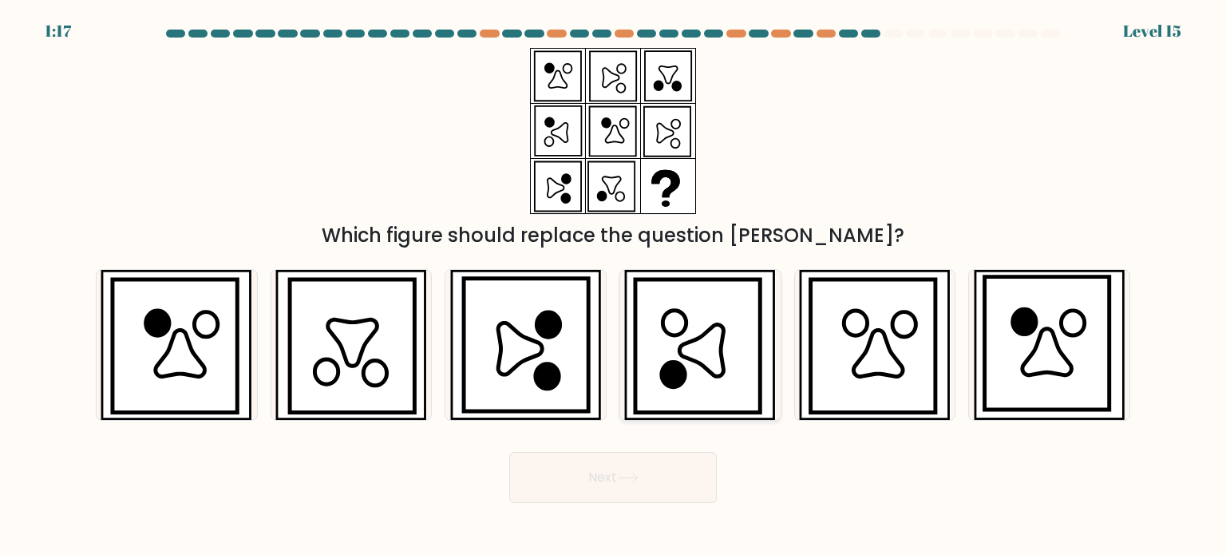
click at [723, 357] on icon at bounding box center [702, 350] width 44 height 52
click at [614, 286] on input "d." at bounding box center [613, 282] width 1 height 8
radio input "true"
click at [631, 465] on button "Next" at bounding box center [613, 477] width 208 height 51
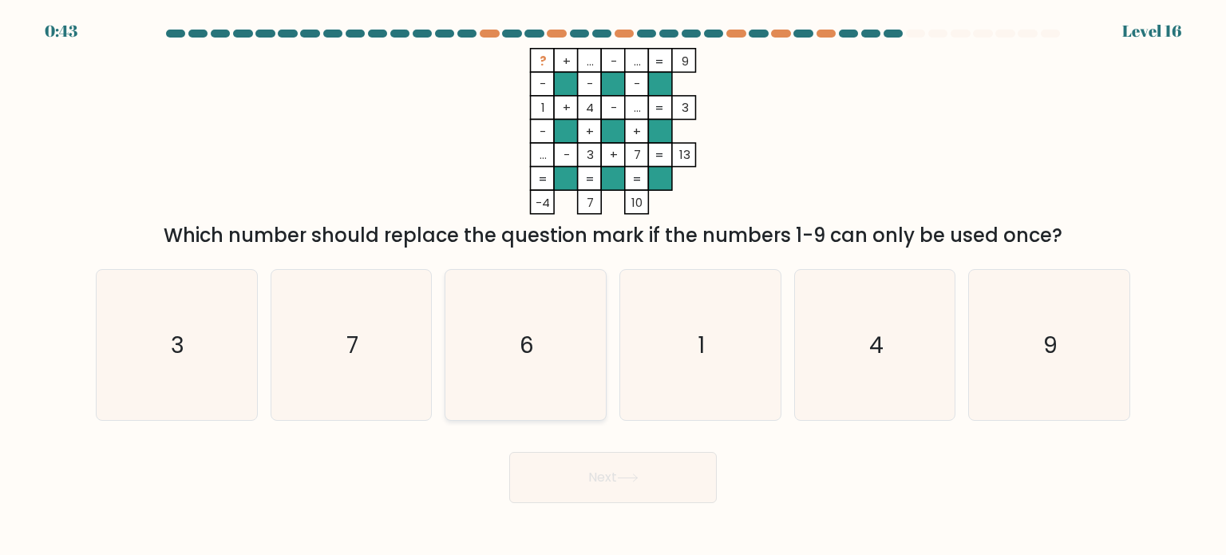
click at [568, 330] on icon "6" at bounding box center [525, 345] width 150 height 150
click at [613, 286] on input "c. 6" at bounding box center [613, 282] width 1 height 8
radio input "true"
click at [611, 460] on button "Next" at bounding box center [613, 477] width 208 height 51
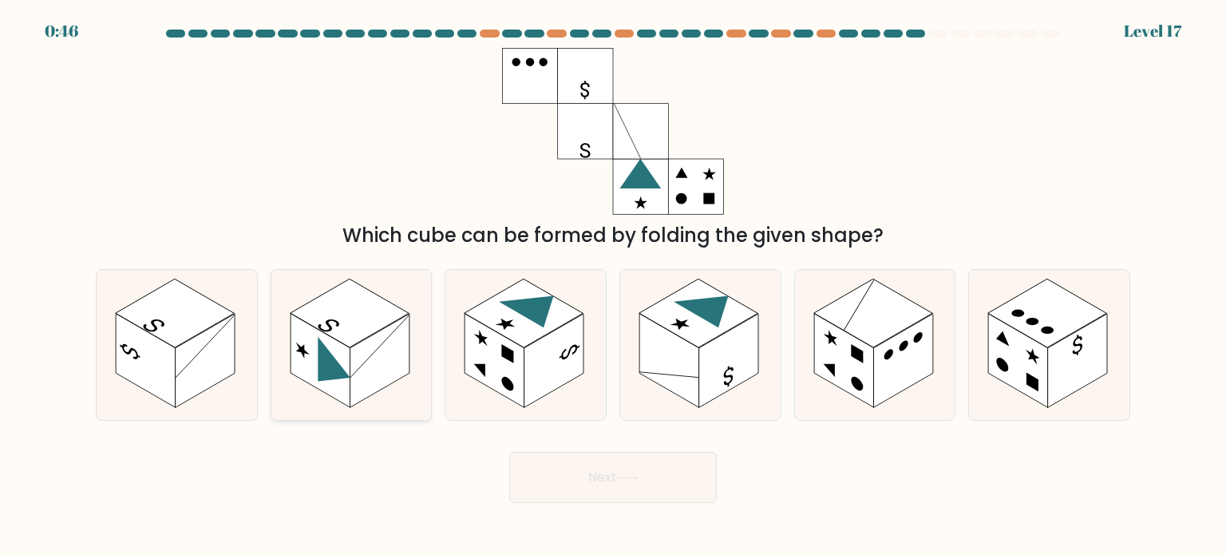
click at [393, 351] on rect at bounding box center [380, 361] width 60 height 94
click at [613, 286] on input "b." at bounding box center [613, 282] width 1 height 8
radio input "true"
click at [633, 461] on button "Next" at bounding box center [613, 477] width 208 height 51
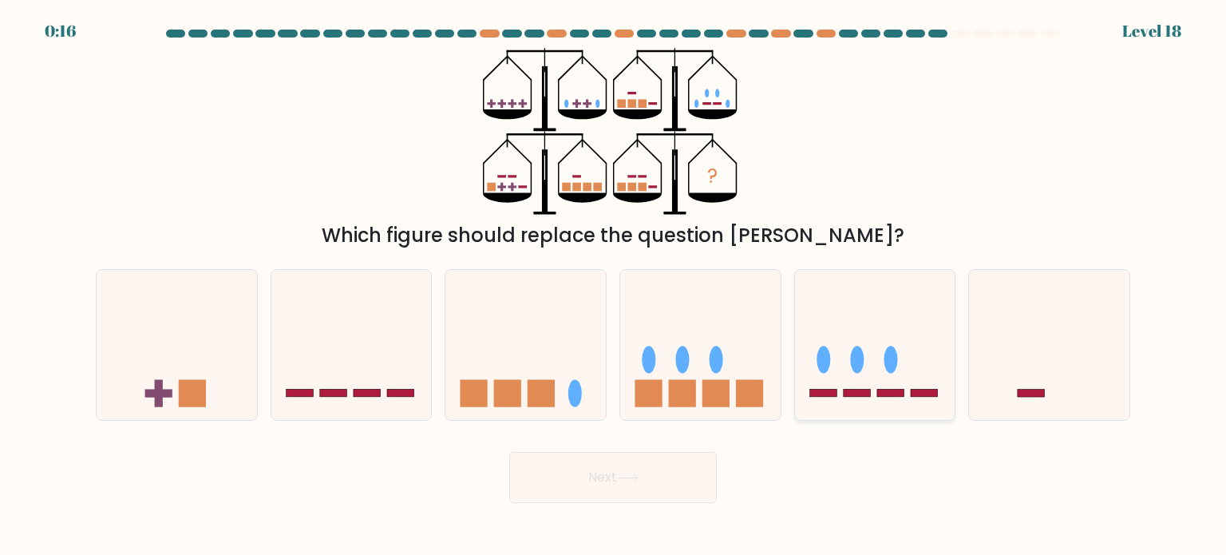
click at [872, 360] on icon at bounding box center [875, 345] width 160 height 132
click at [614, 286] on input "e." at bounding box center [613, 282] width 1 height 8
radio input "true"
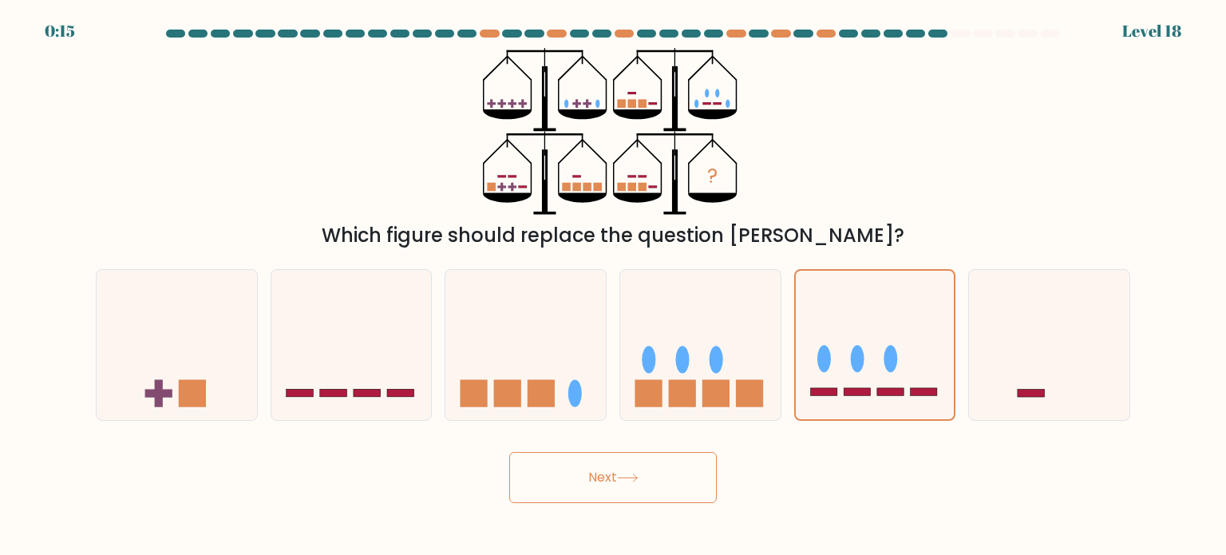
click at [661, 478] on button "Next" at bounding box center [613, 477] width 208 height 51
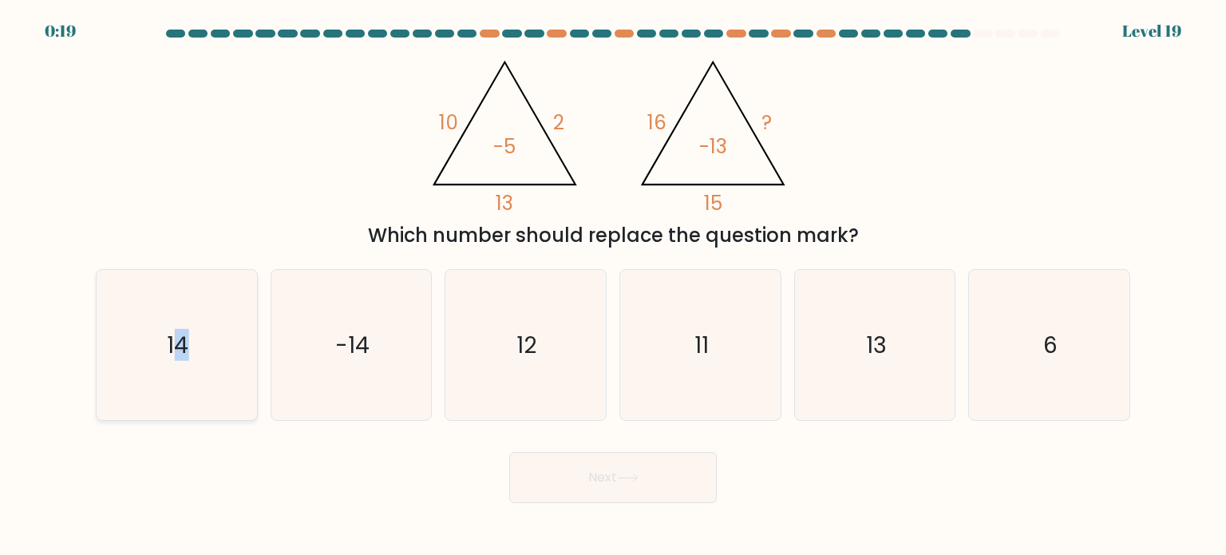
click at [182, 347] on text "14" at bounding box center [179, 344] width 22 height 32
click at [582, 484] on button "Next" at bounding box center [613, 477] width 208 height 51
click at [353, 185] on div "@import url('https://fonts.googleapis.com/css?family=Abril+Fatface:400,100,100i…" at bounding box center [613, 149] width 1054 height 202
click at [185, 373] on icon "14" at bounding box center [176, 345] width 150 height 150
click at [613, 286] on input "a. 14" at bounding box center [613, 282] width 1 height 8
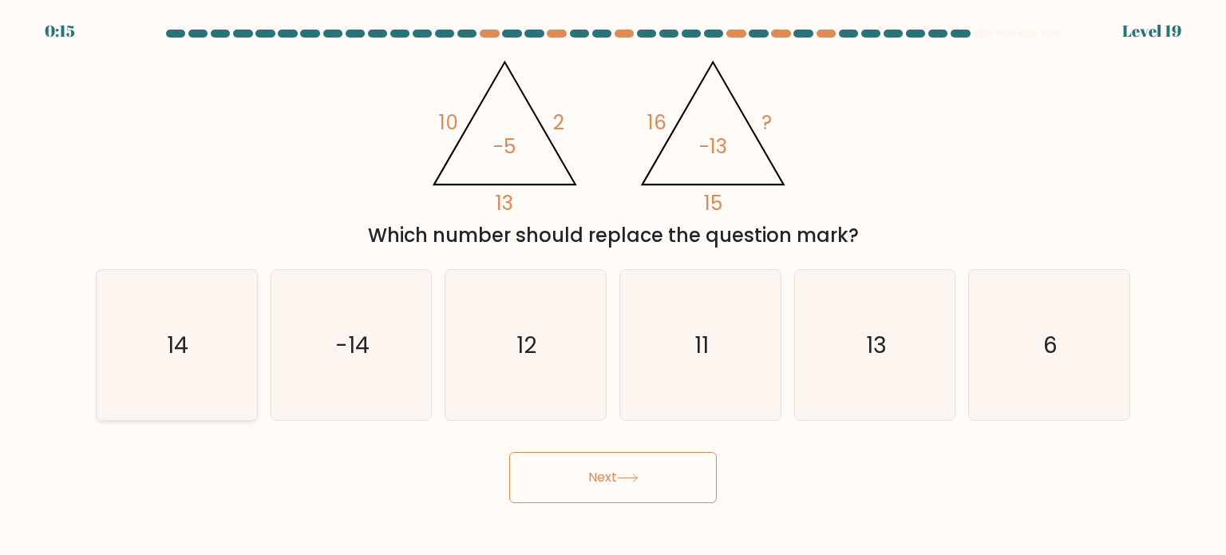
radio input "true"
click at [625, 479] on icon at bounding box center [628, 477] width 22 height 9
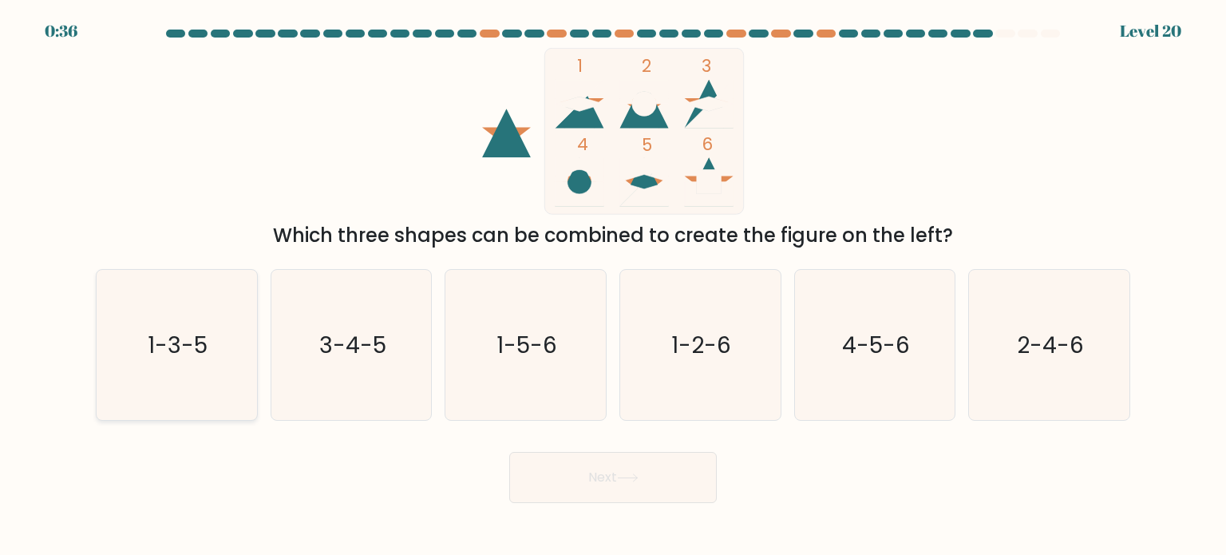
click at [223, 339] on icon "1-3-5" at bounding box center [176, 345] width 150 height 150
click at [613, 286] on input "a. 1-3-5" at bounding box center [613, 282] width 1 height 8
radio input "true"
click at [607, 480] on button "Next" at bounding box center [613, 477] width 208 height 51
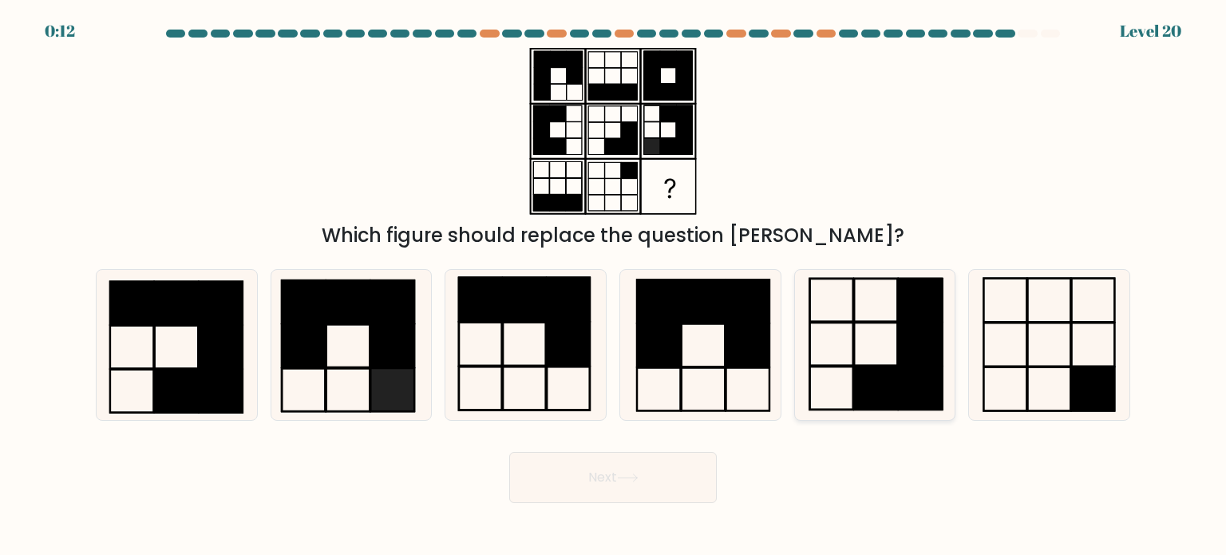
click at [888, 392] on rect at bounding box center [876, 387] width 44 height 43
click at [614, 286] on input "e." at bounding box center [613, 282] width 1 height 8
radio input "true"
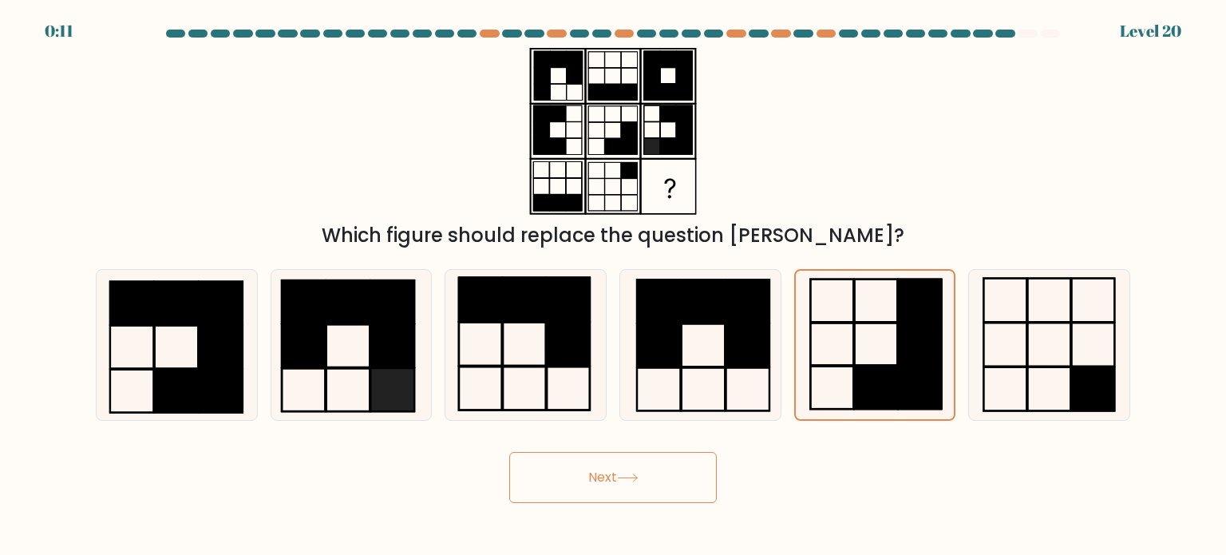
click at [677, 488] on button "Next" at bounding box center [613, 477] width 208 height 51
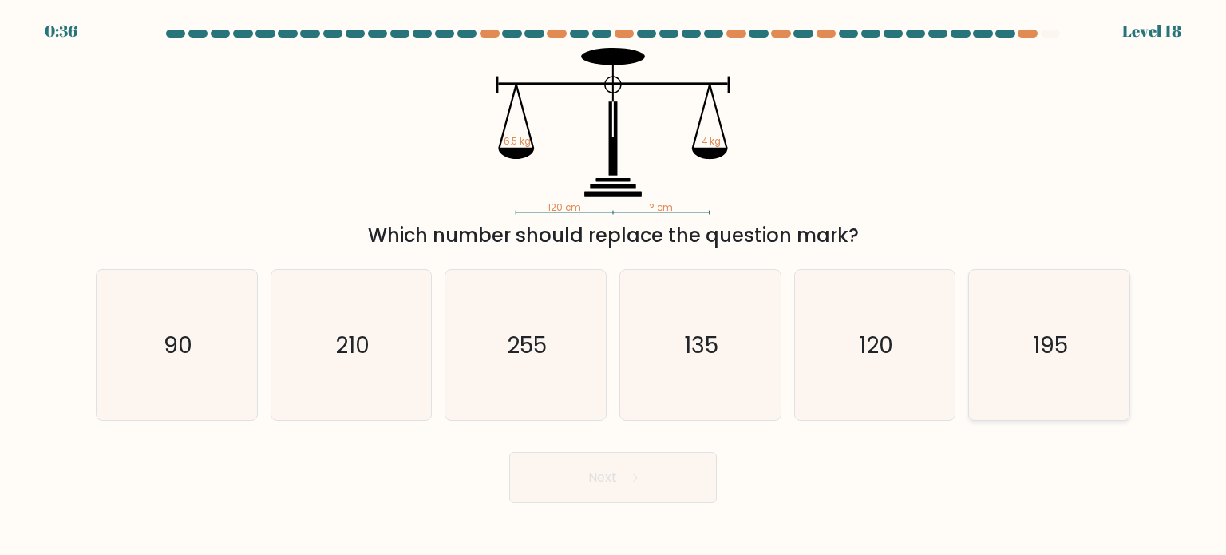
click at [1036, 341] on text "195" at bounding box center [1050, 344] width 35 height 32
click at [614, 286] on input "f. 195" at bounding box center [613, 282] width 1 height 8
radio input "true"
click at [676, 478] on button "Next" at bounding box center [613, 477] width 208 height 51
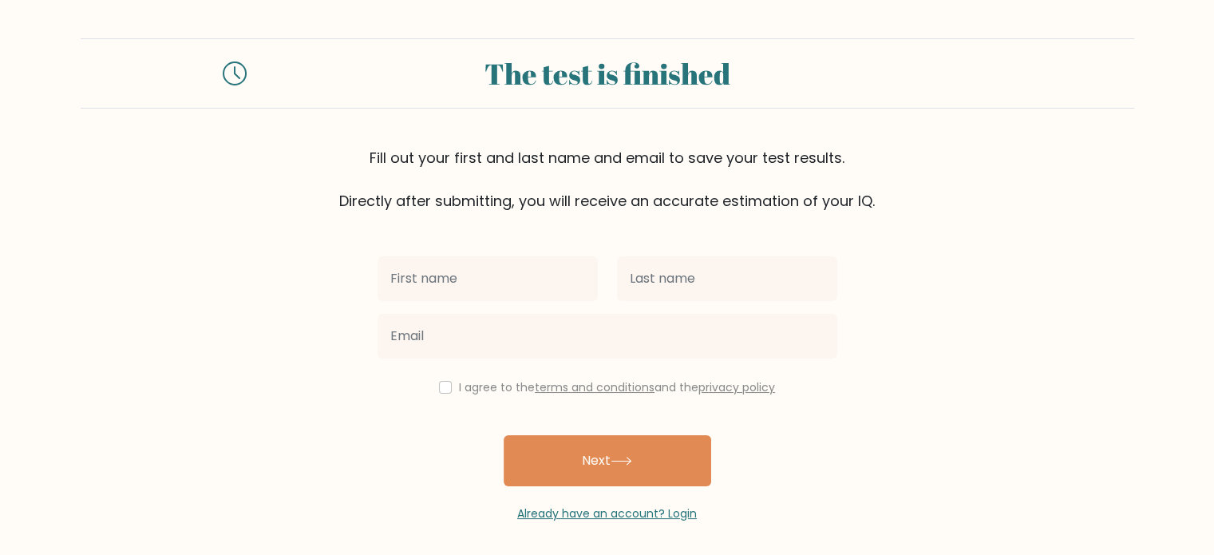
click at [559, 265] on input "text" at bounding box center [488, 278] width 220 height 45
type input "makima"
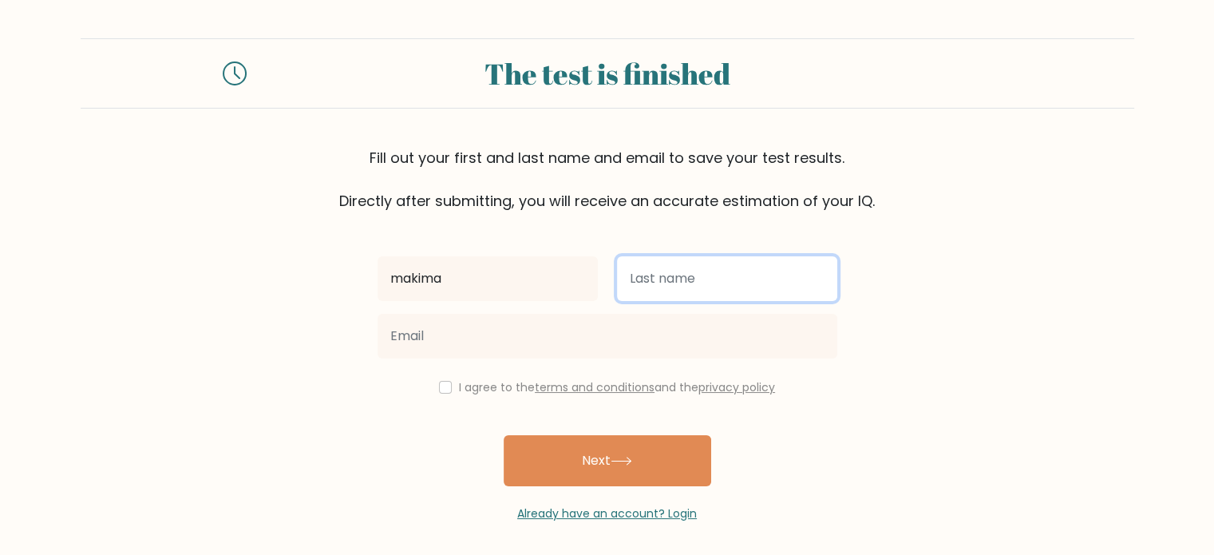
click at [682, 281] on input "text" at bounding box center [727, 278] width 220 height 45
type input "lovely"
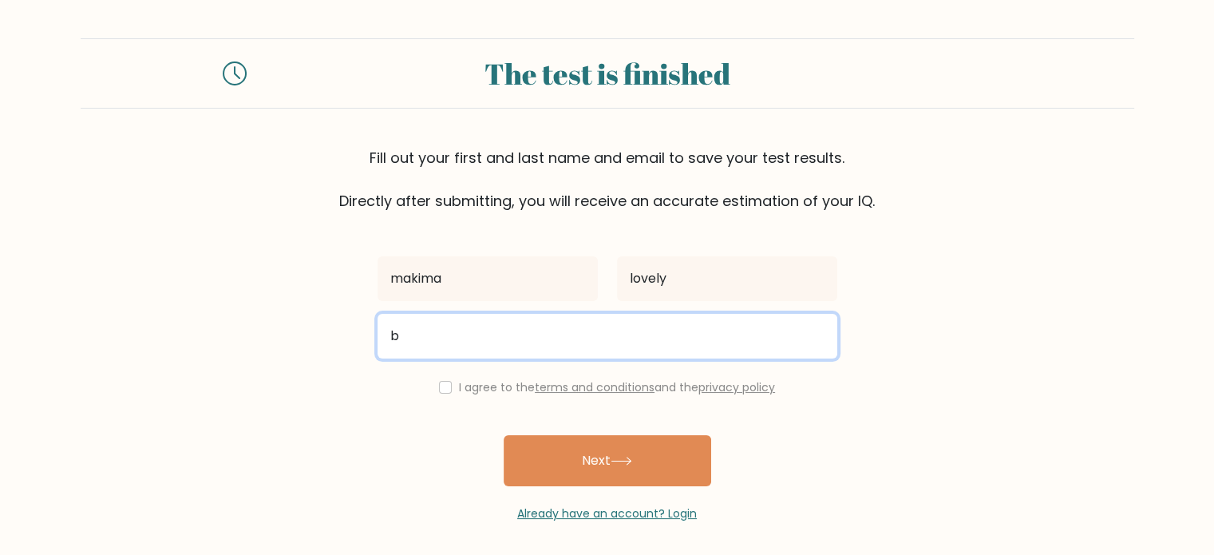
click at [594, 334] on input "b" at bounding box center [608, 336] width 460 height 45
type input "bestmemory27@gmail.com"
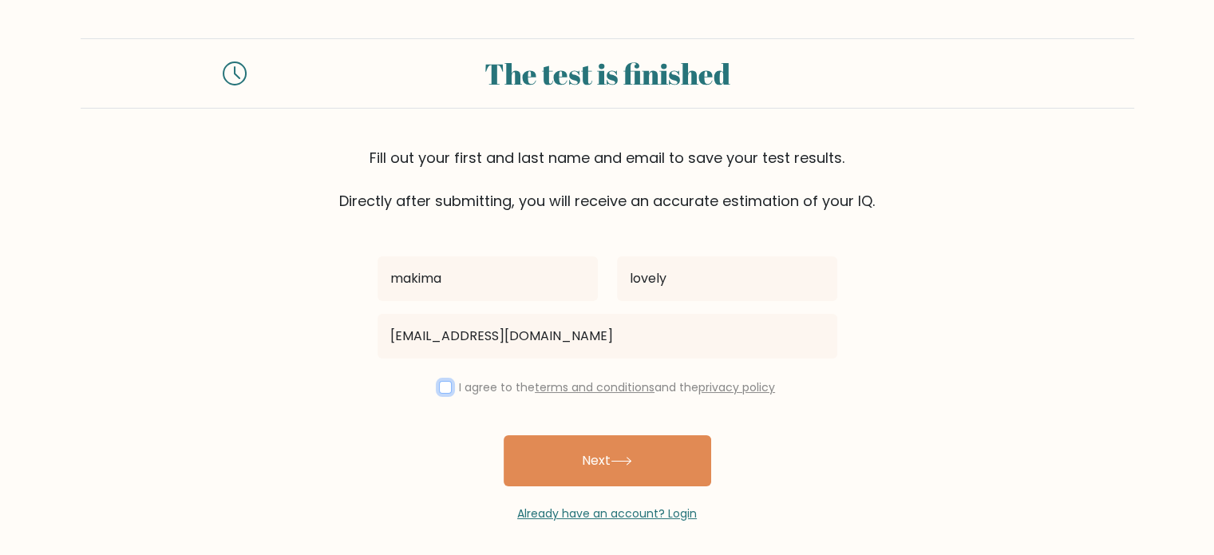
click at [446, 386] on input "checkbox" at bounding box center [445, 387] width 13 height 13
checkbox input "true"
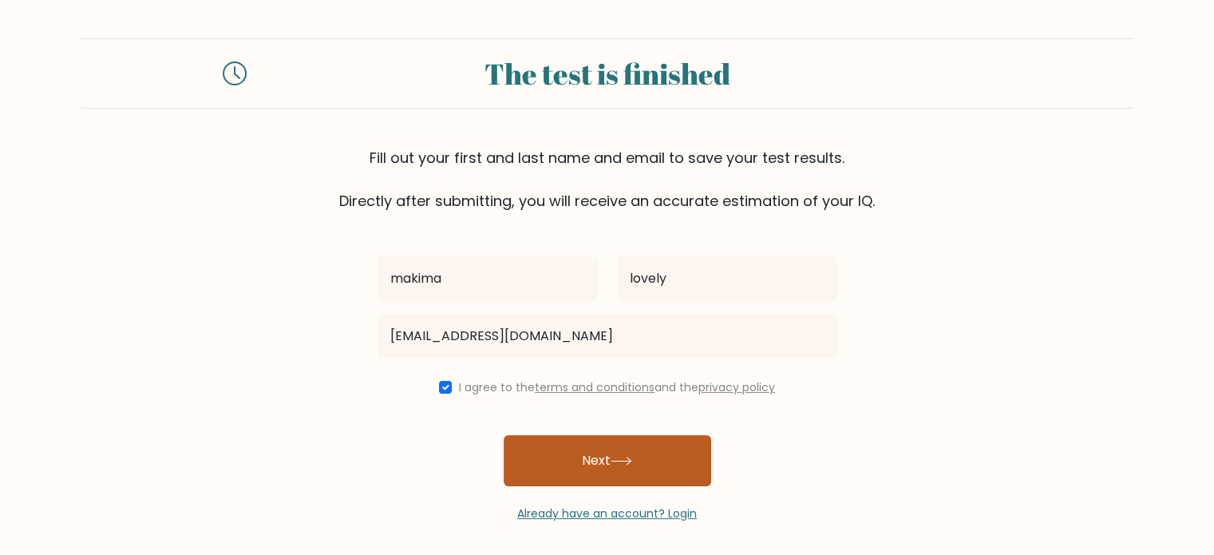
click at [566, 444] on button "Next" at bounding box center [608, 460] width 208 height 51
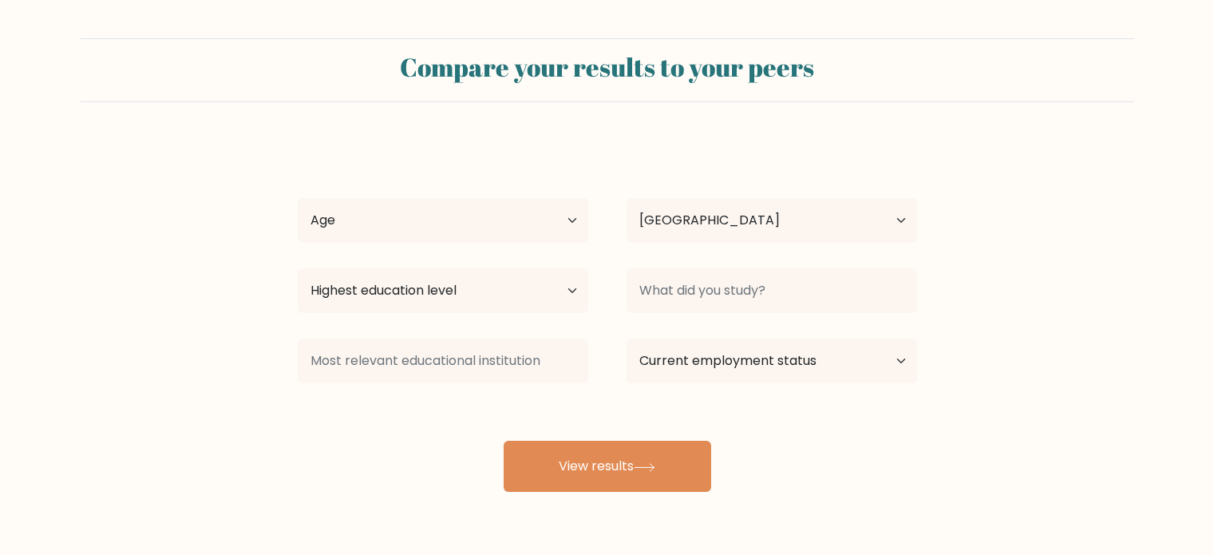
select select "MY"
click at [513, 292] on select "Highest education level No schooling Primary Lower Secondary Upper Secondary Oc…" at bounding box center [443, 290] width 291 height 45
select select "bachelors_degree"
click at [298, 268] on select "Highest education level No schooling Primary Lower Secondary Upper Secondary Oc…" at bounding box center [443, 290] width 291 height 45
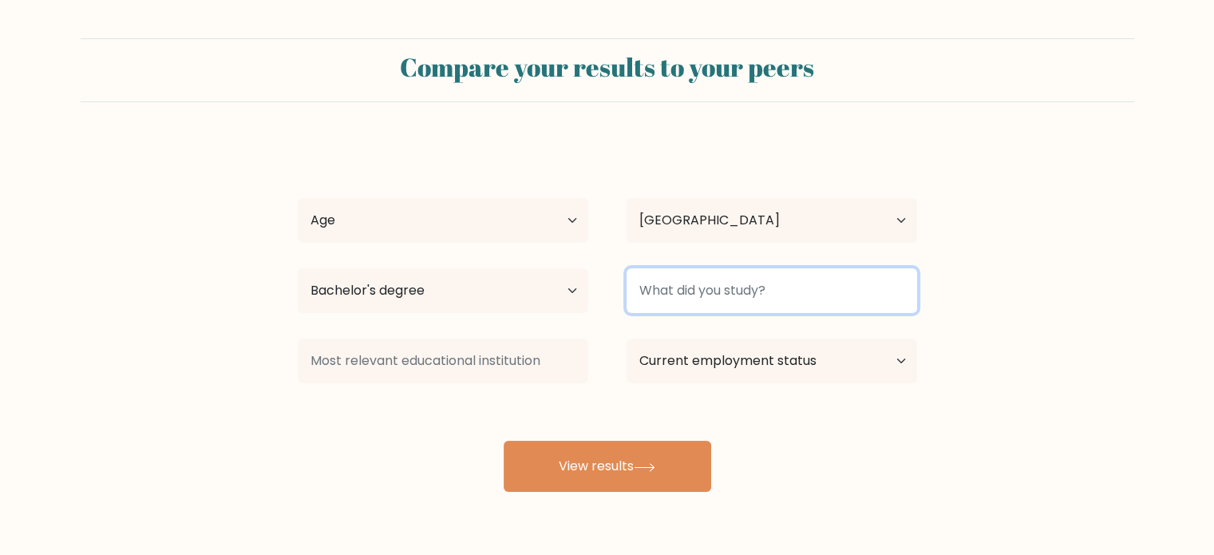
click at [707, 291] on input at bounding box center [772, 290] width 291 height 45
type input "interior architecture"
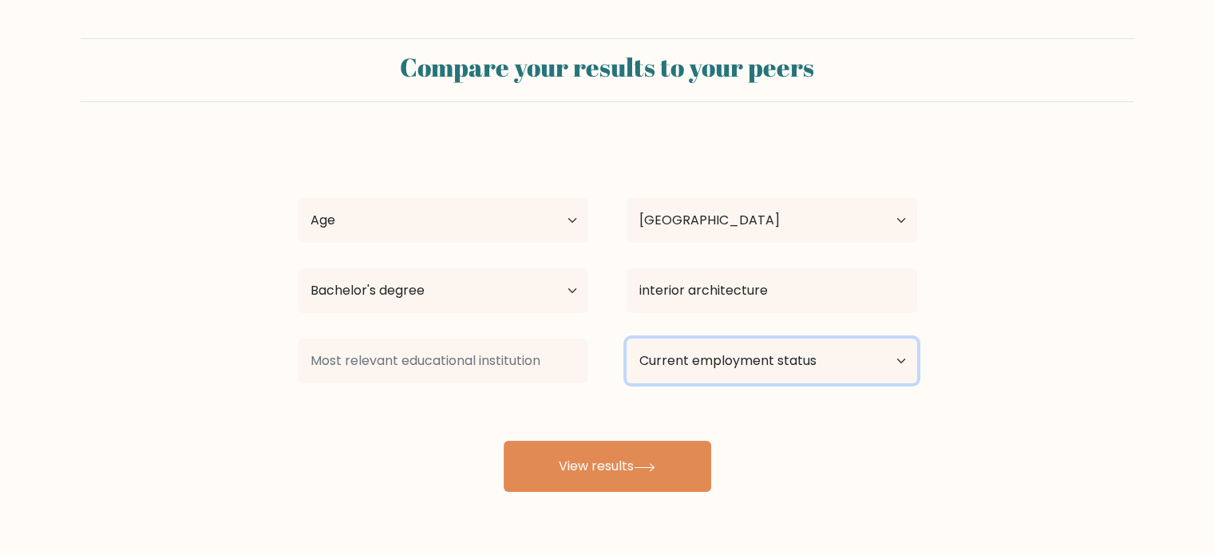
click at [774, 366] on select "Current employment status Employed Student Retired Other / prefer not to answer" at bounding box center [772, 360] width 291 height 45
select select "student"
click at [627, 338] on select "Current employment status Employed Student Retired Other / prefer not to answer" at bounding box center [772, 360] width 291 height 45
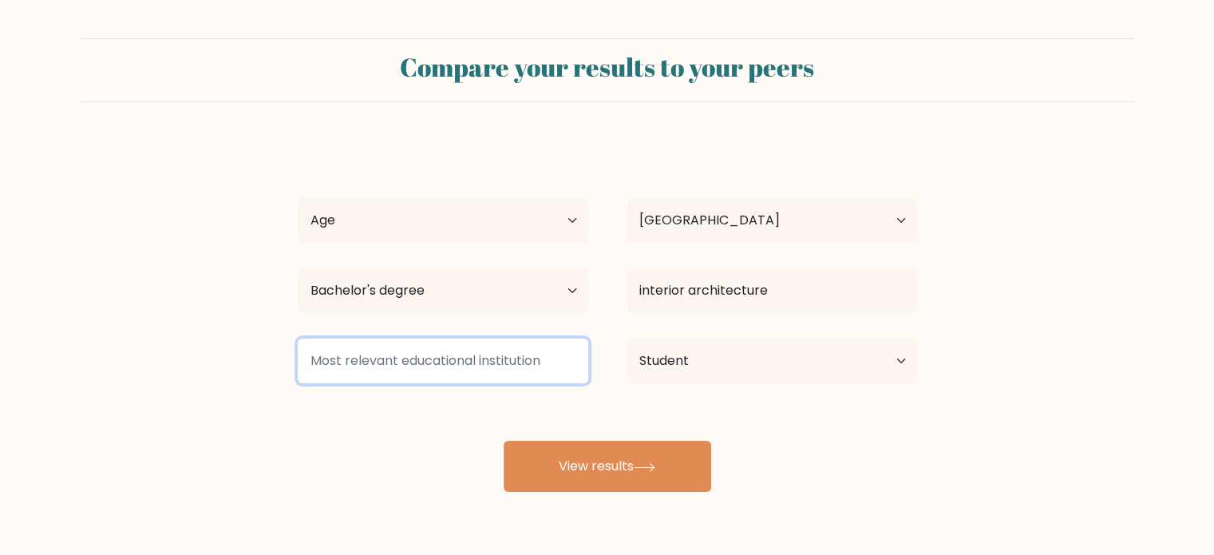
click at [543, 350] on input at bounding box center [443, 360] width 291 height 45
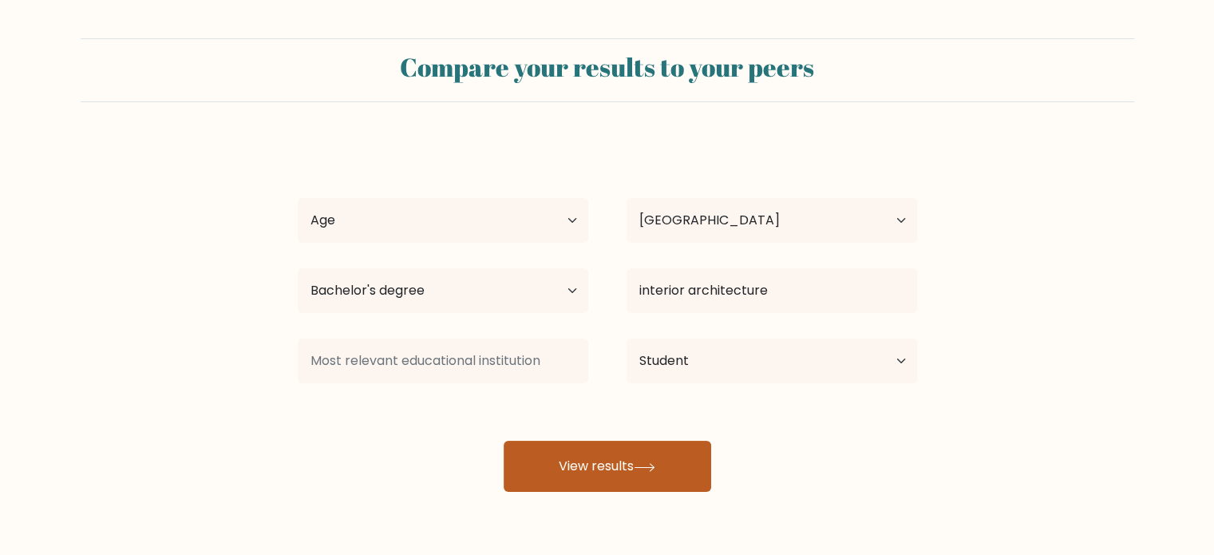
click at [625, 456] on button "View results" at bounding box center [608, 466] width 208 height 51
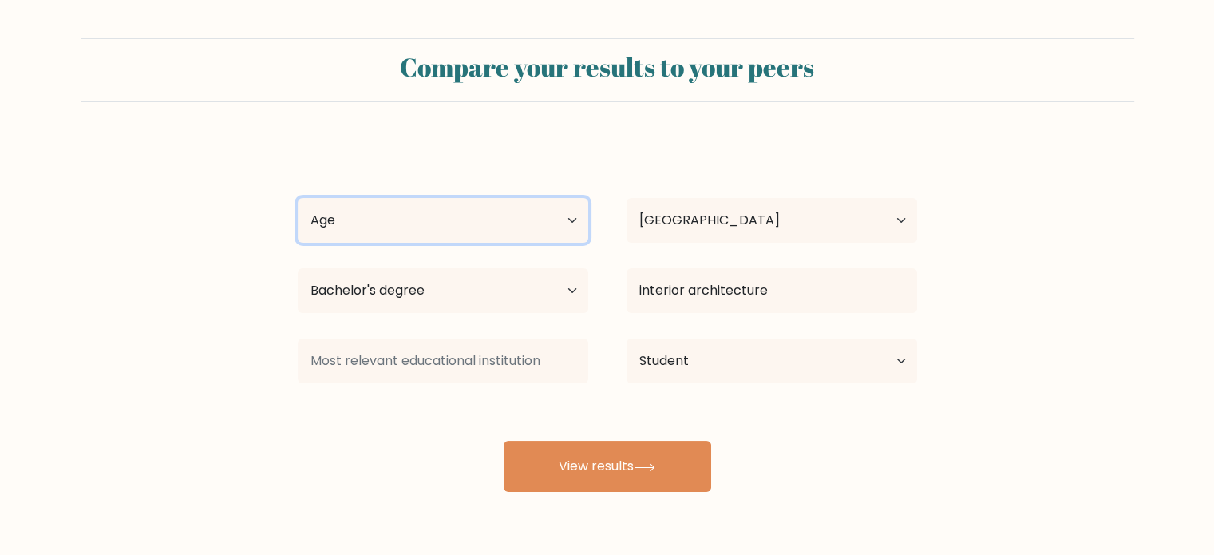
click at [528, 221] on select "Age Under [DEMOGRAPHIC_DATA] [DEMOGRAPHIC_DATA] [DEMOGRAPHIC_DATA] [DEMOGRAPHIC…" at bounding box center [443, 220] width 291 height 45
select select "18_24"
click at [298, 198] on select "Age Under 18 years old 18-24 years old 25-34 years old 35-44 years old 45-54 ye…" at bounding box center [443, 220] width 291 height 45
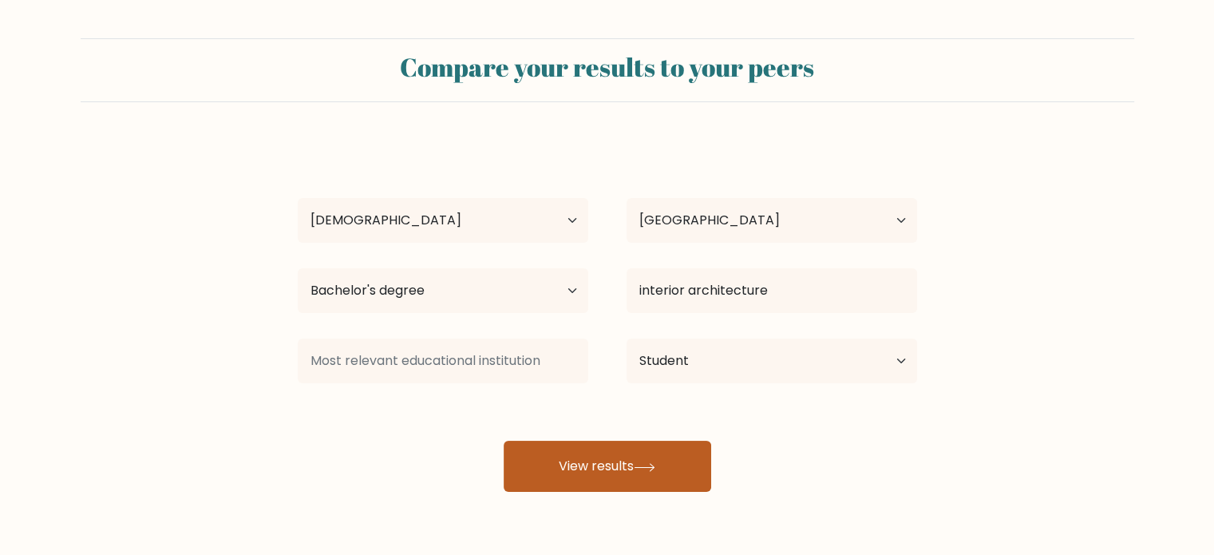
click at [579, 465] on button "View results" at bounding box center [608, 466] width 208 height 51
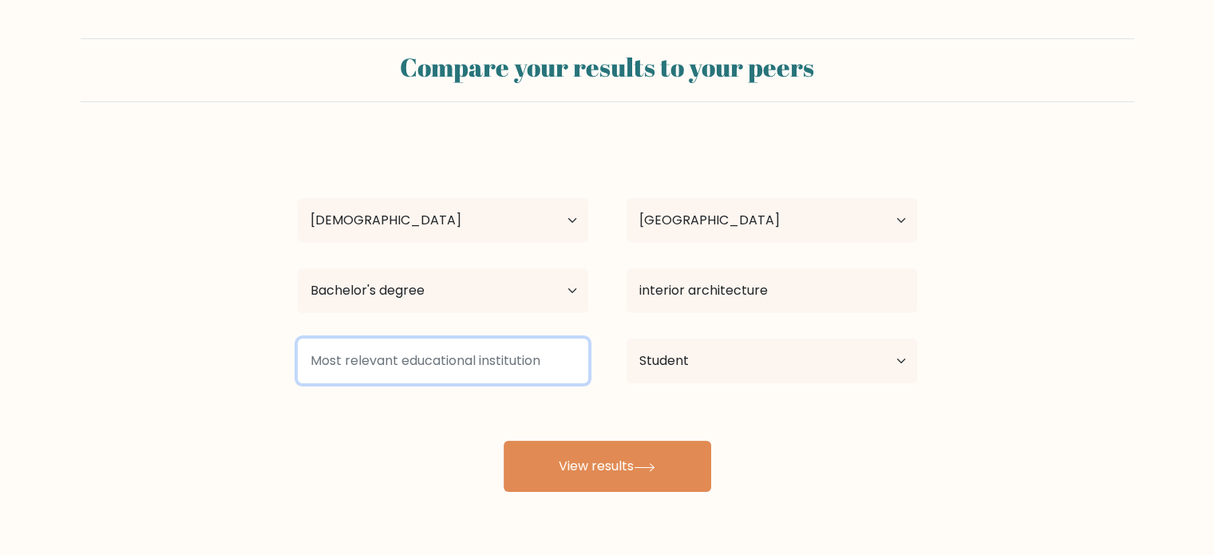
click at [512, 343] on input at bounding box center [443, 360] width 291 height 45
click at [512, 354] on input at bounding box center [443, 360] width 291 height 45
type input "i"
type input "university"
click at [504, 441] on button "View results" at bounding box center [608, 466] width 208 height 51
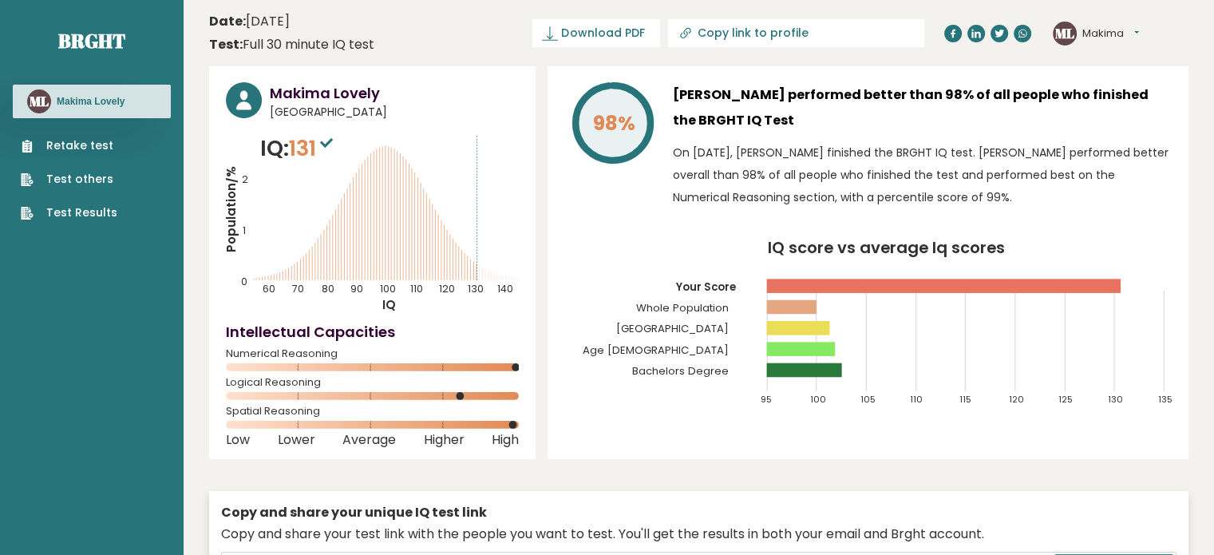
click at [451, 42] on header "Date: [DATE] Test: Full 30 minute IQ test Download PDF Downloading... Downloadi…" at bounding box center [698, 33] width 979 height 50
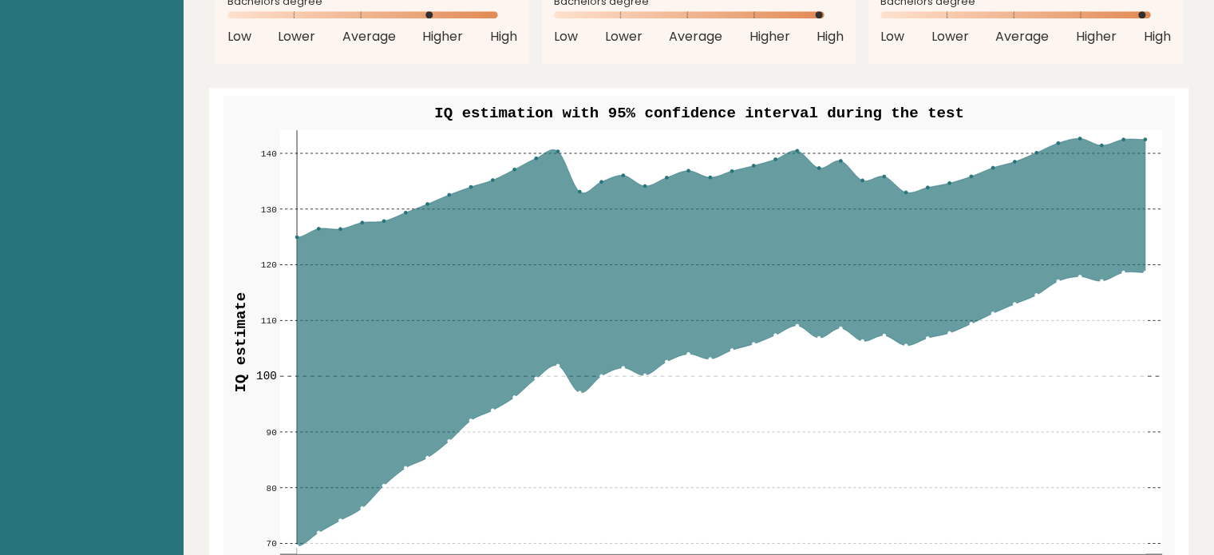
scroll to position [1770, 0]
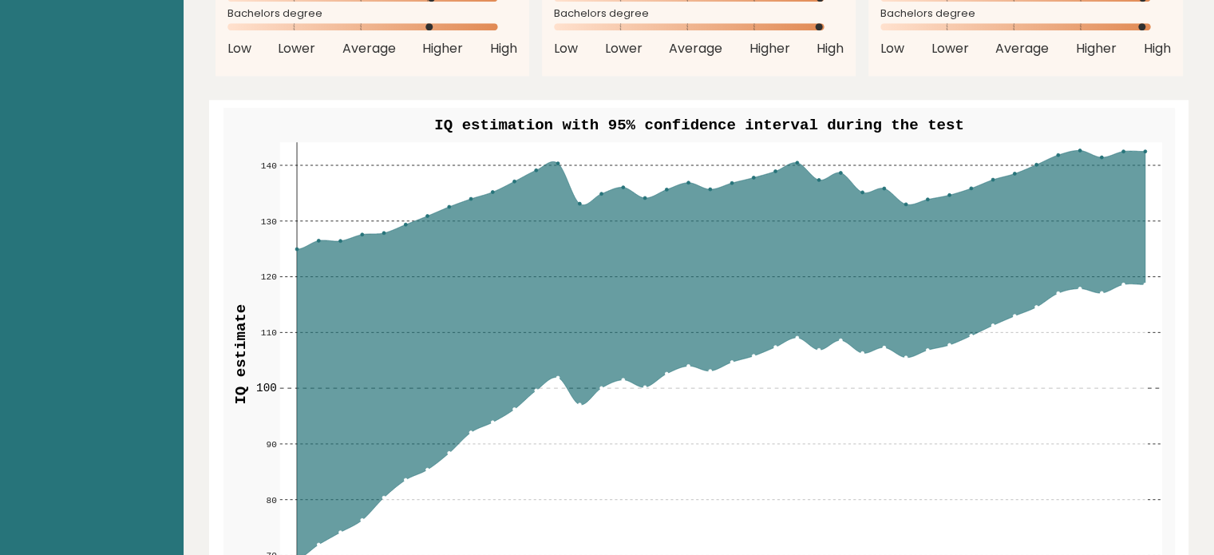
click at [554, 164] on icon at bounding box center [720, 353] width 848 height 407
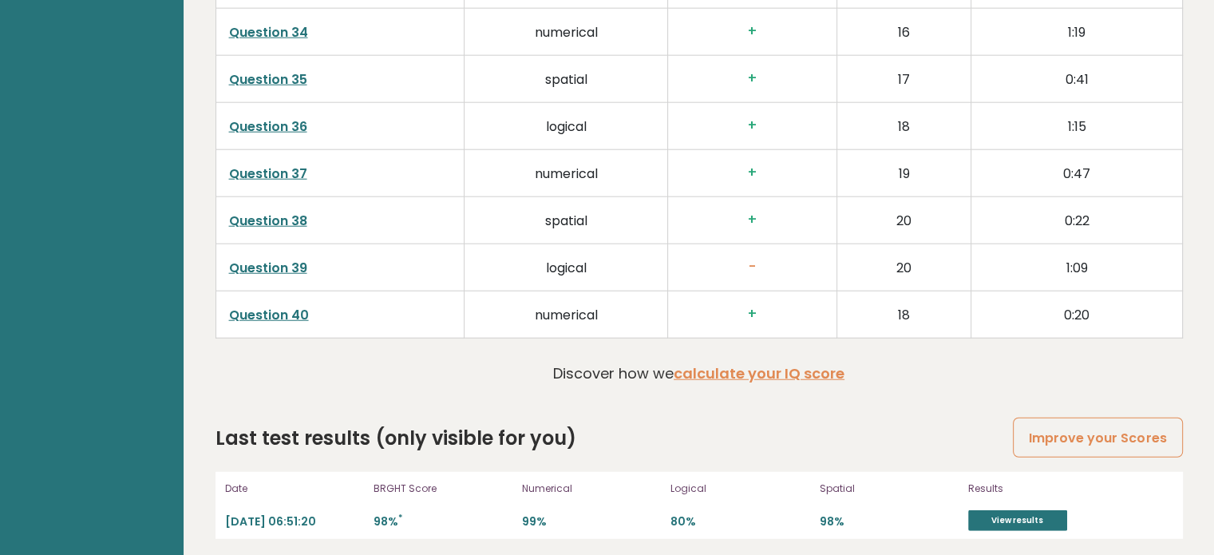
scroll to position [4048, 0]
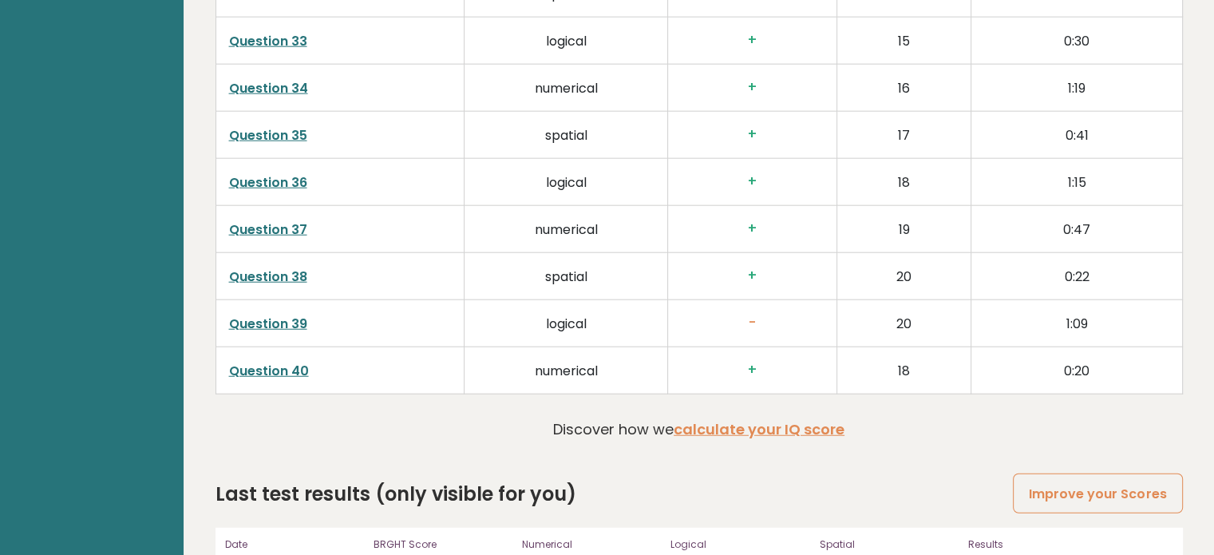
click at [581, 318] on td "logical" at bounding box center [567, 322] width 204 height 47
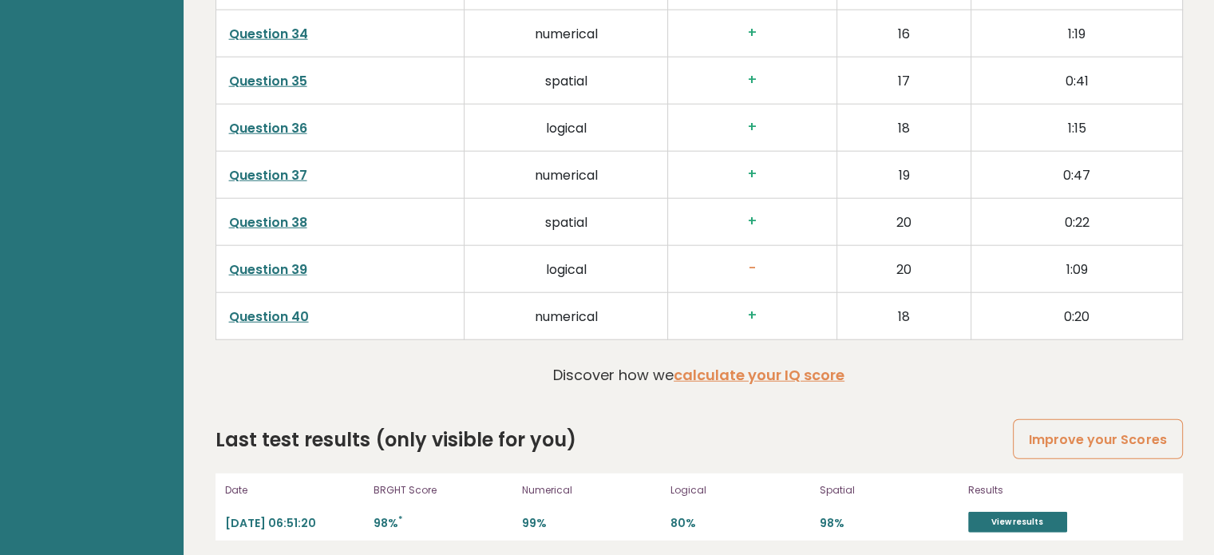
scroll to position [4104, 0]
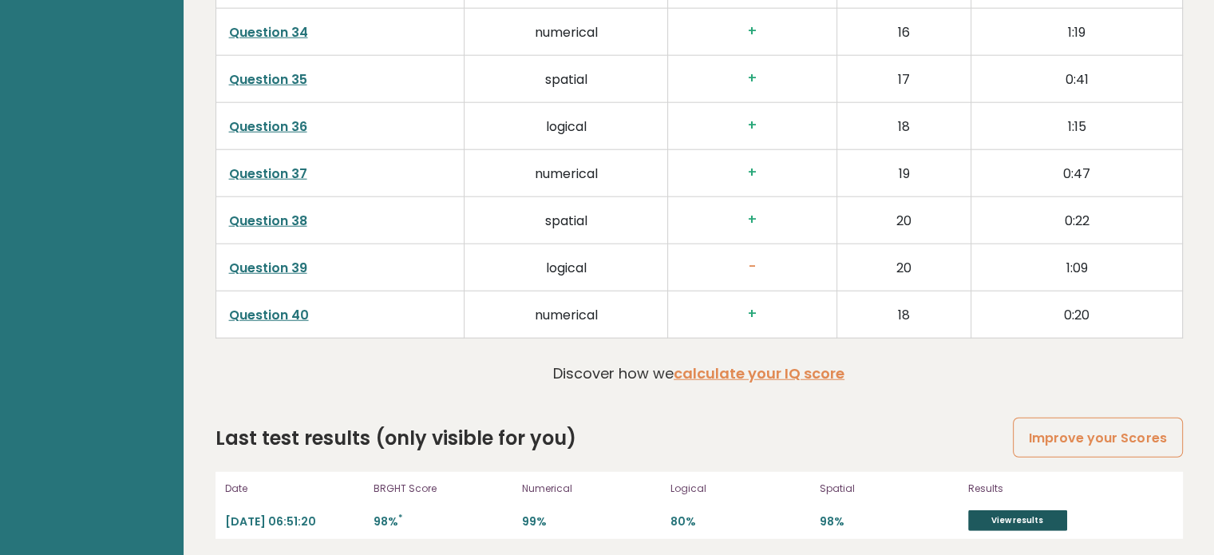
click at [1066, 519] on link "View results" at bounding box center [1017, 520] width 99 height 21
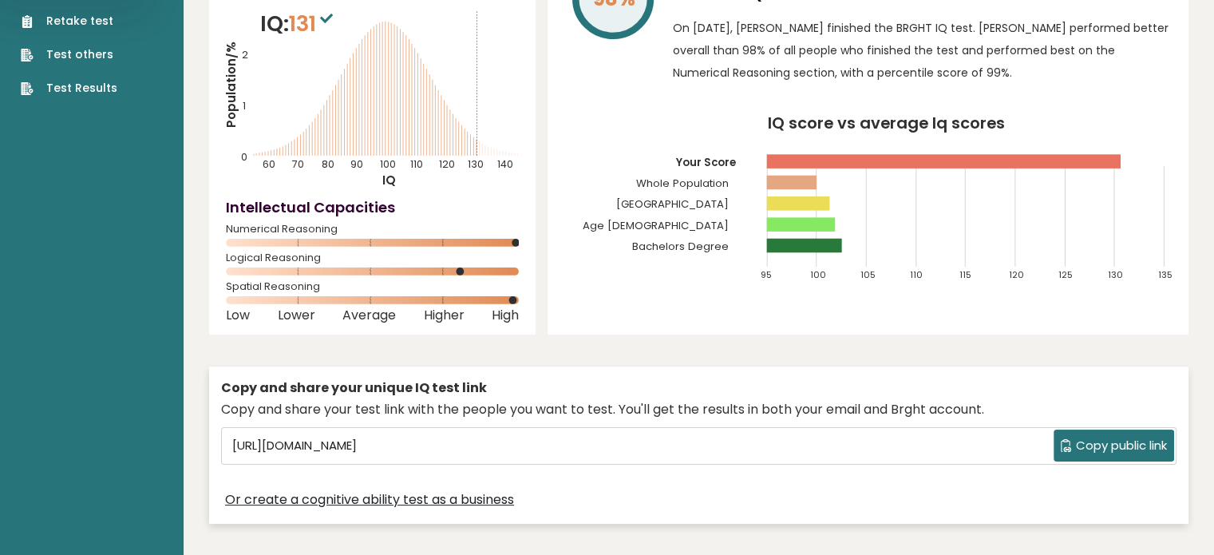
scroll to position [0, 0]
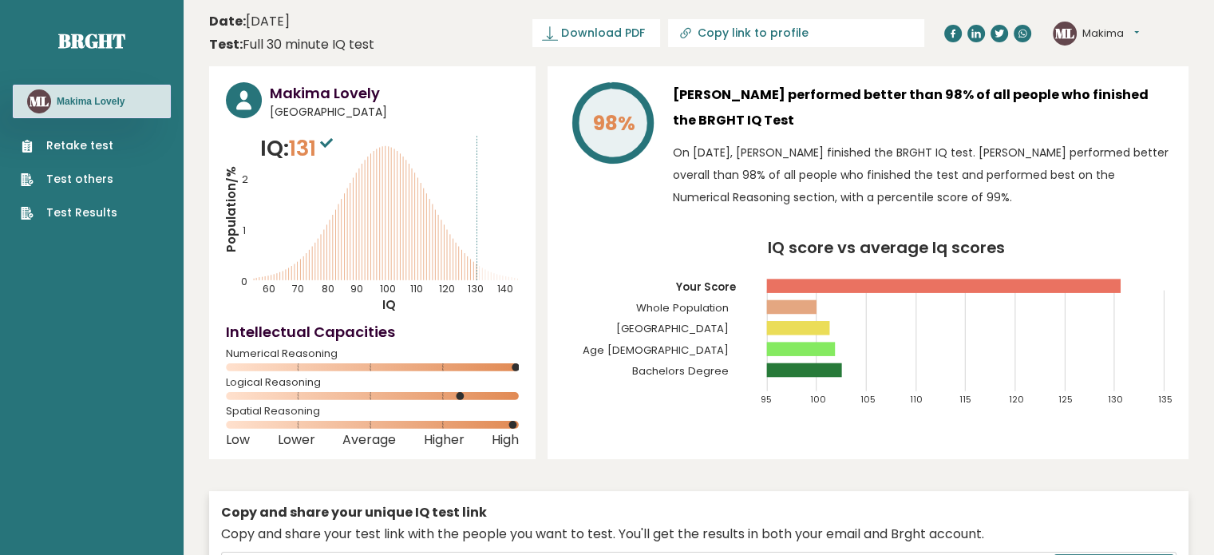
click at [1132, 38] on button "Makima" at bounding box center [1110, 34] width 57 height 16
click at [62, 114] on div "ML Makima Lovely" at bounding box center [92, 102] width 158 height 34
click at [84, 144] on link "Retake test" at bounding box center [69, 145] width 97 height 17
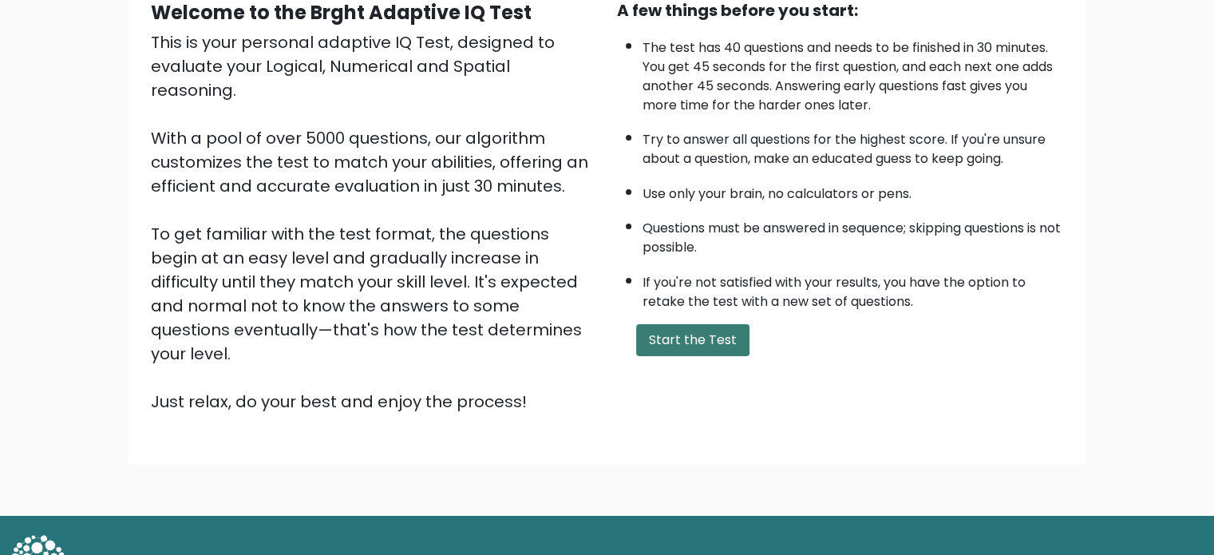
scroll to position [176, 0]
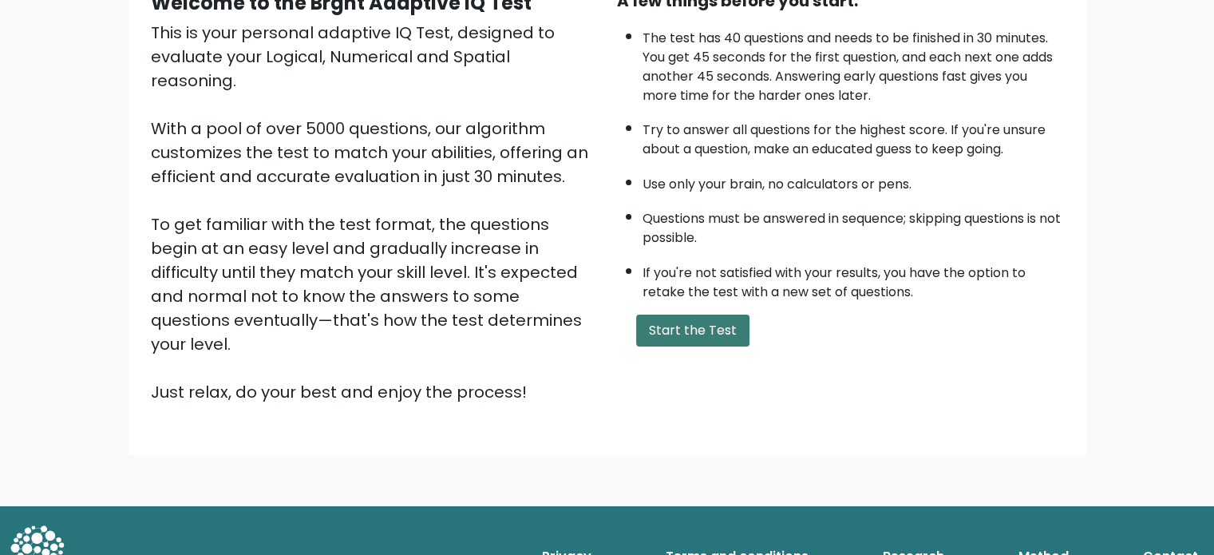
click at [661, 320] on button "Start the Test" at bounding box center [692, 330] width 113 height 32
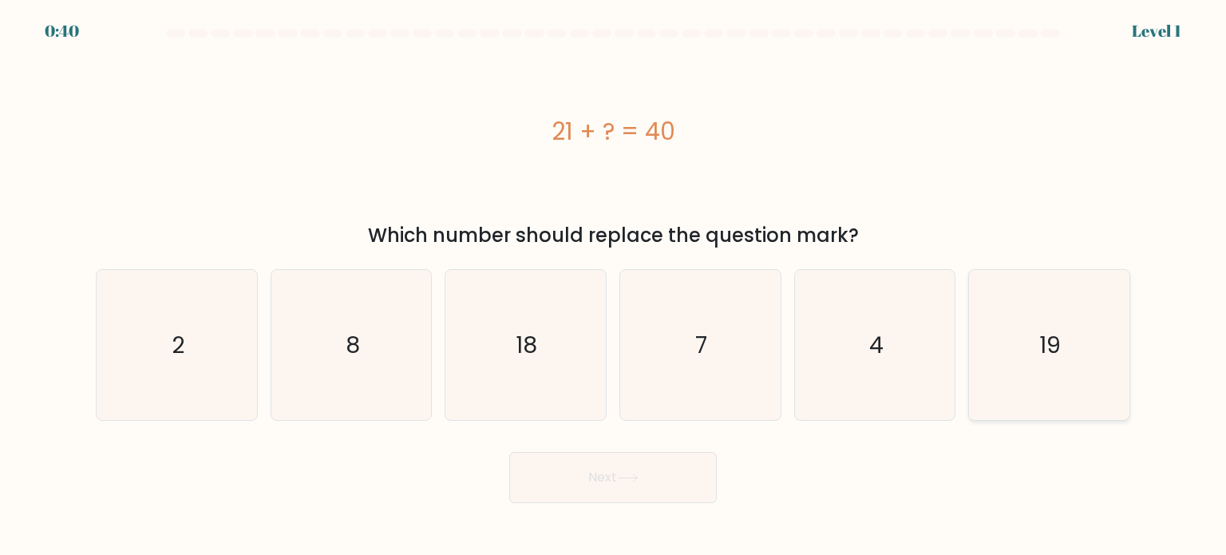
drag, startPoint x: 1009, startPoint y: 337, endPoint x: 998, endPoint y: 341, distance: 11.9
click at [1011, 337] on icon "19" at bounding box center [1049, 345] width 150 height 150
click at [614, 286] on input "f. 19" at bounding box center [613, 282] width 1 height 8
radio input "true"
click at [656, 473] on button "Next" at bounding box center [613, 477] width 208 height 51
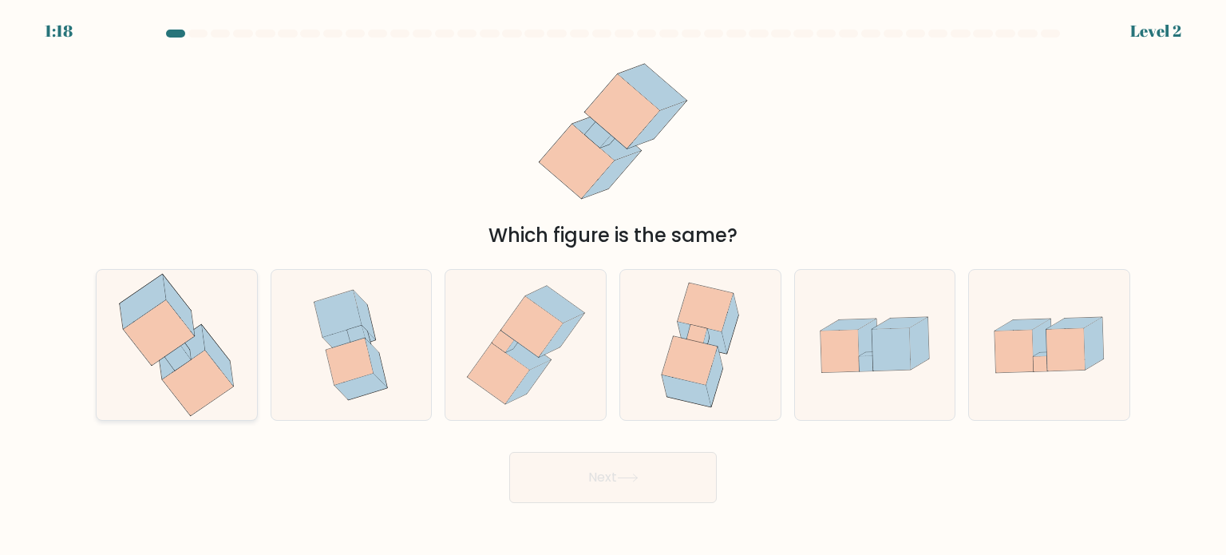
click at [237, 382] on icon at bounding box center [176, 345] width 143 height 150
click at [613, 286] on input "a." at bounding box center [613, 282] width 1 height 8
radio input "true"
click at [635, 481] on icon at bounding box center [628, 477] width 22 height 9
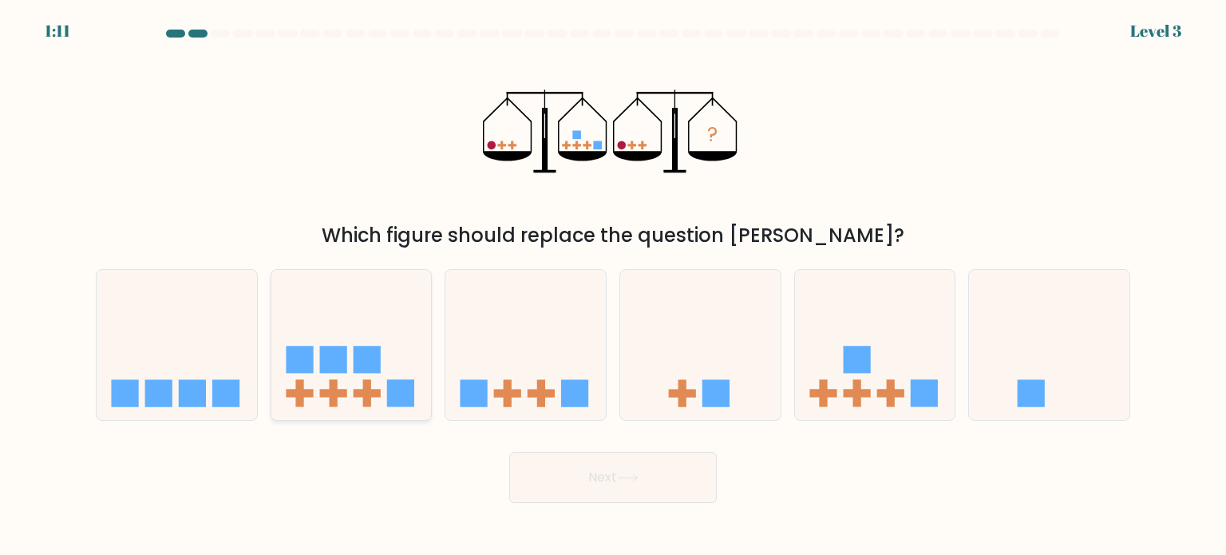
click at [407, 366] on icon at bounding box center [351, 345] width 160 height 132
click at [613, 286] on input "b." at bounding box center [613, 282] width 1 height 8
radio input "true"
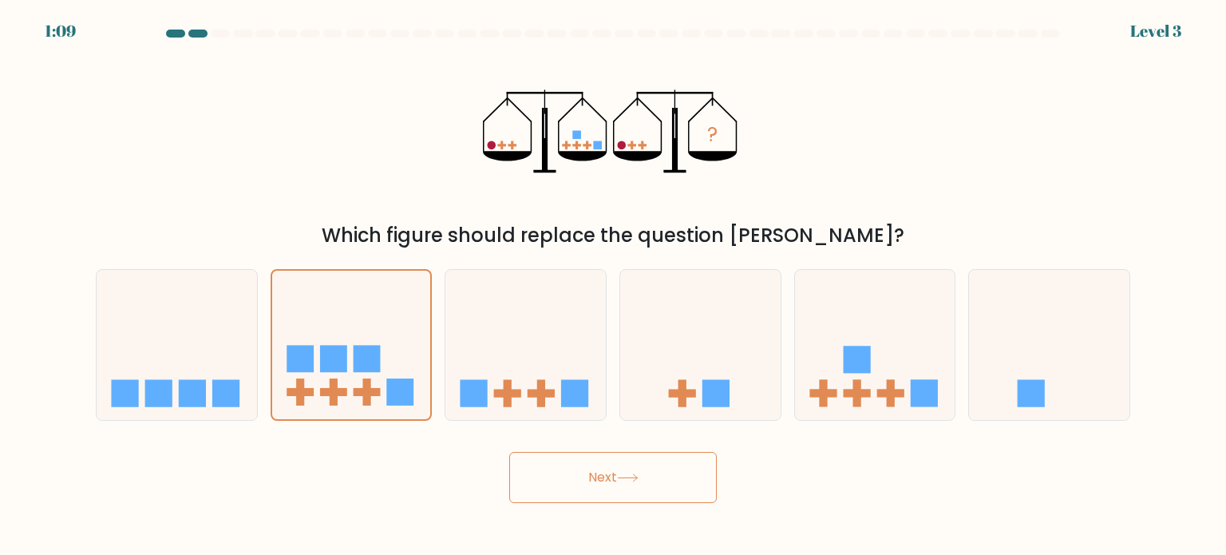
click at [610, 465] on button "Next" at bounding box center [613, 477] width 208 height 51
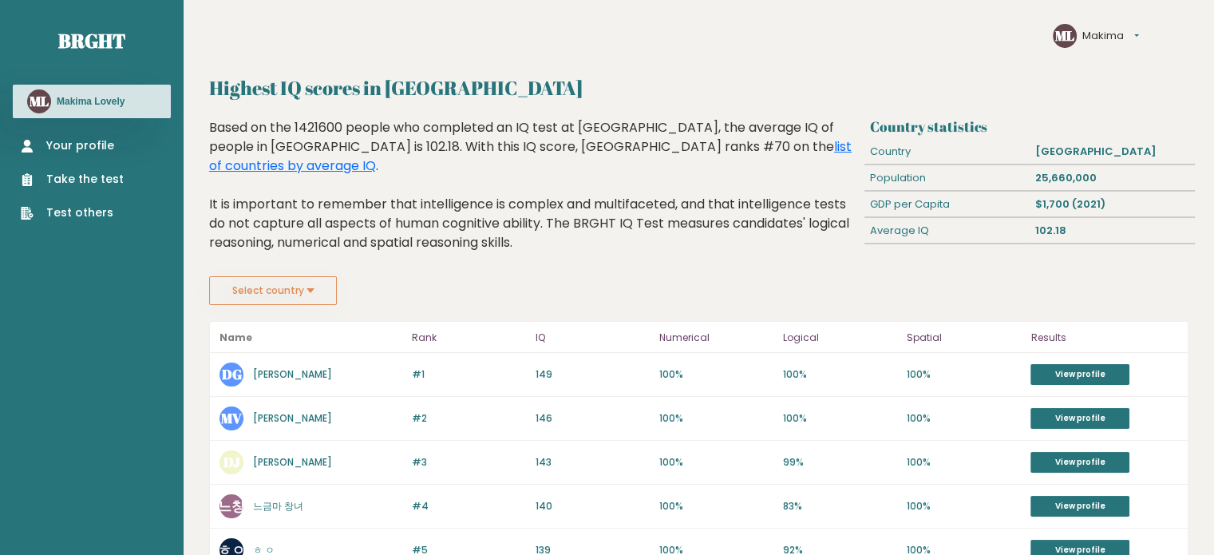
click at [69, 146] on link "Your profile" at bounding box center [72, 145] width 103 height 17
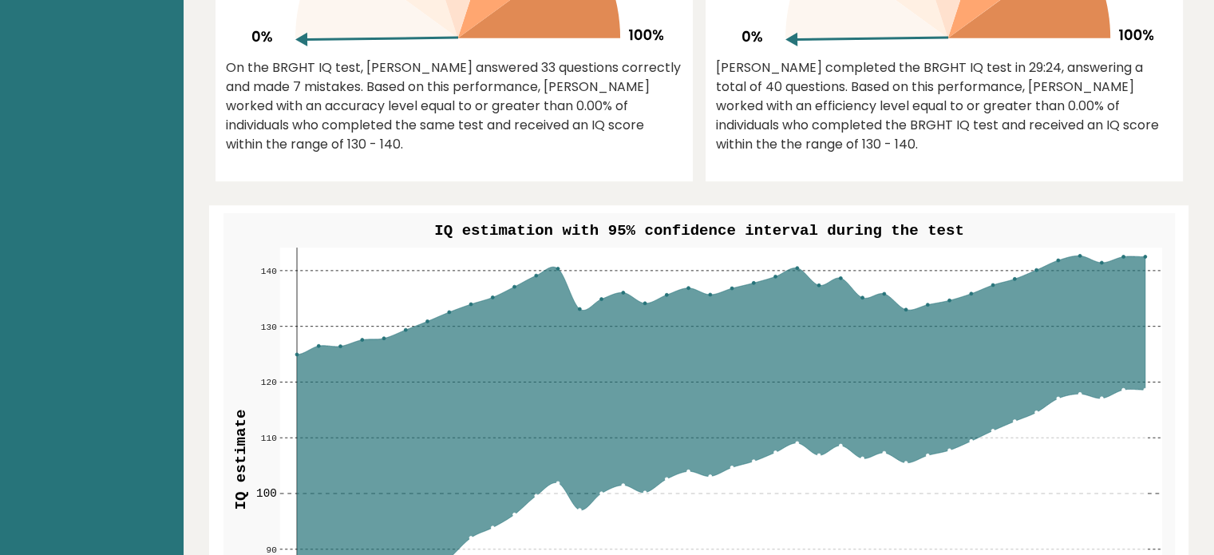
scroll to position [958, 0]
drag, startPoint x: 840, startPoint y: 304, endPoint x: 902, endPoint y: 305, distance: 61.5
click at [877, 305] on icon at bounding box center [720, 459] width 848 height 407
drag, startPoint x: 902, startPoint y: 305, endPoint x: 910, endPoint y: 306, distance: 8.0
click at [904, 300] on rect at bounding box center [720, 460] width 882 height 424
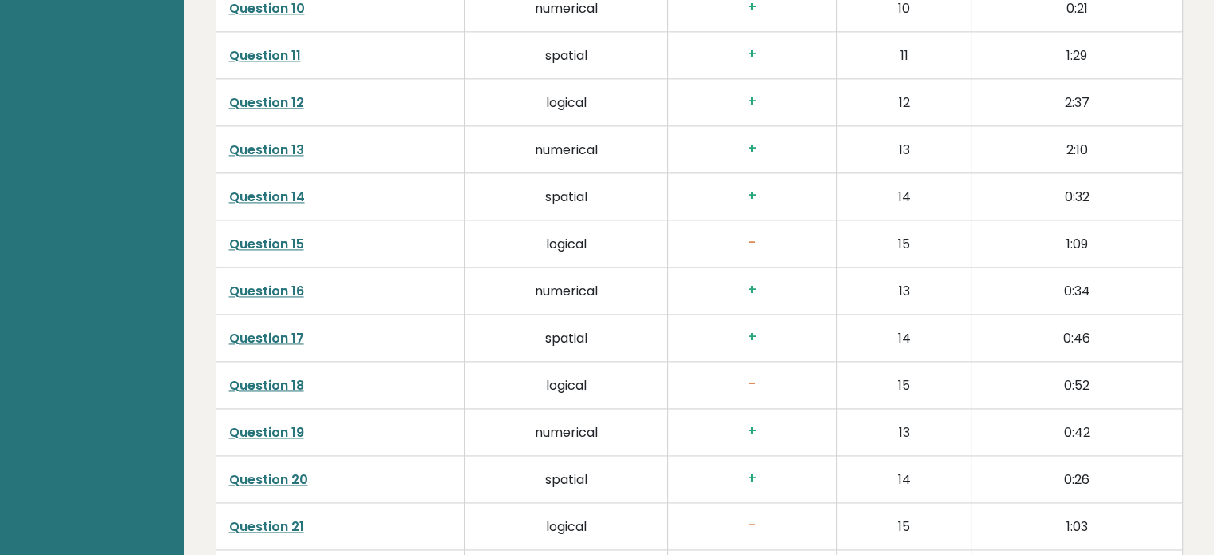
scroll to position [2235, 0]
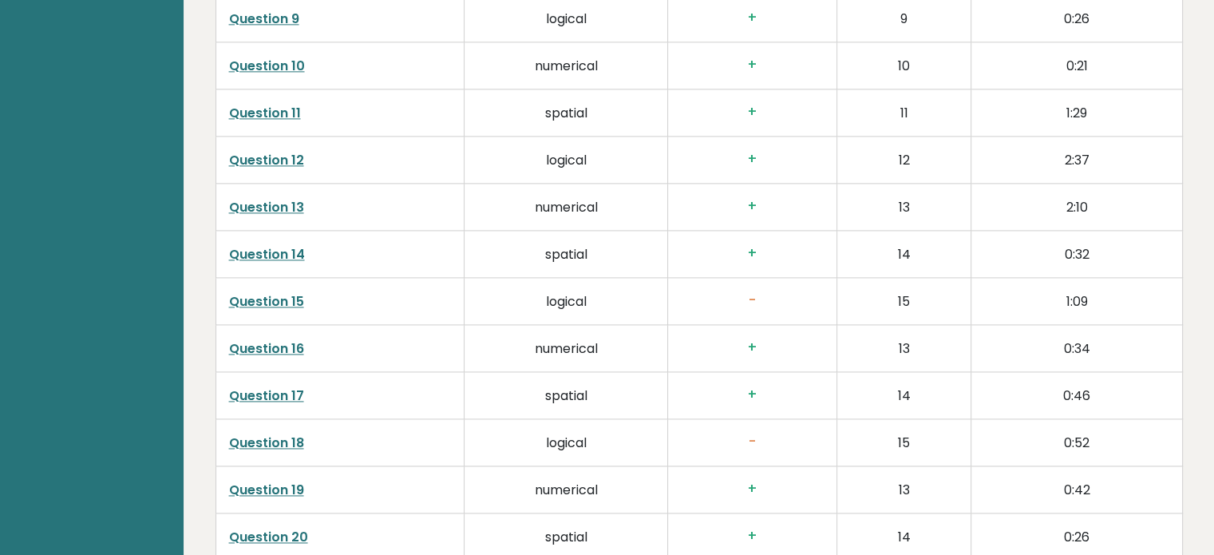
drag, startPoint x: 760, startPoint y: 350, endPoint x: 752, endPoint y: 344, distance: 10.2
click at [760, 350] on h3 "+" at bounding box center [752, 347] width 143 height 17
click at [752, 344] on h3 "+" at bounding box center [752, 347] width 143 height 17
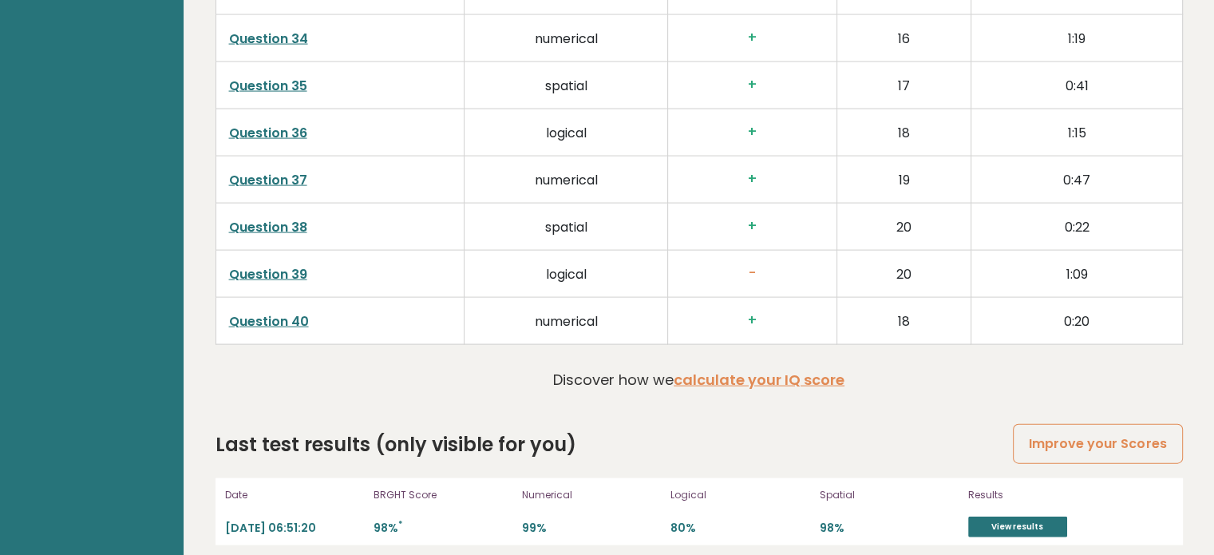
scroll to position [3399, 0]
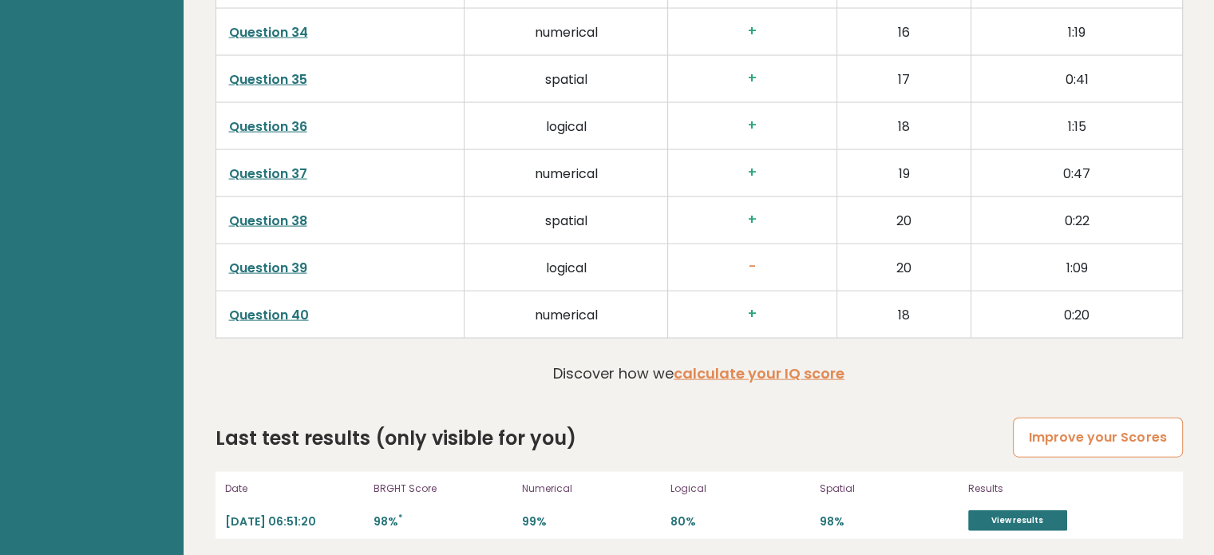
click at [1154, 443] on link "Improve your Scores" at bounding box center [1097, 437] width 169 height 41
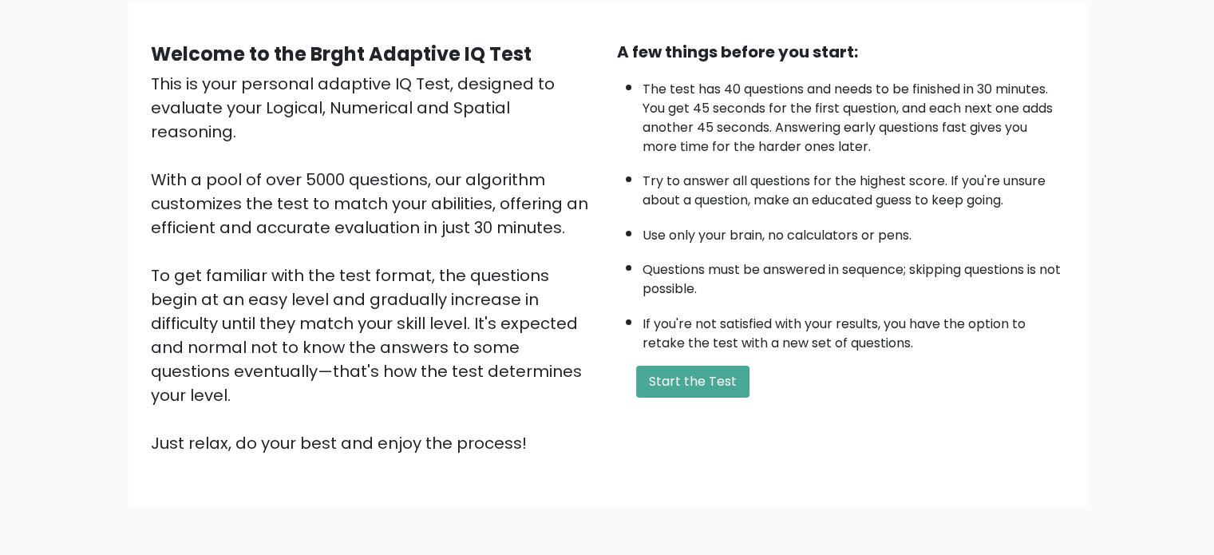
scroll to position [80, 0]
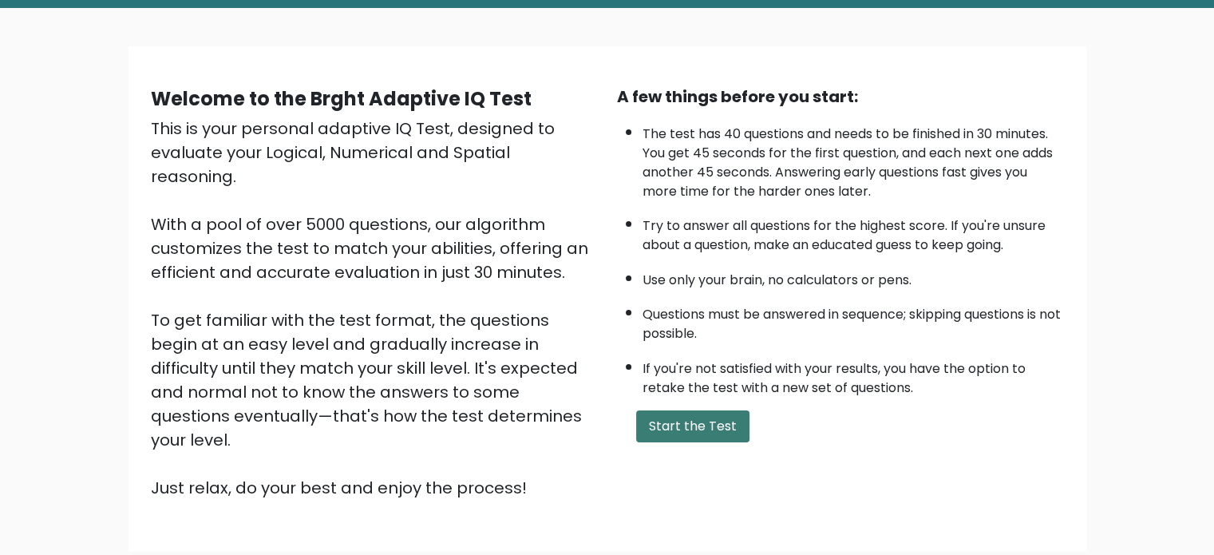
click at [732, 411] on button "Start the Test" at bounding box center [692, 426] width 113 height 32
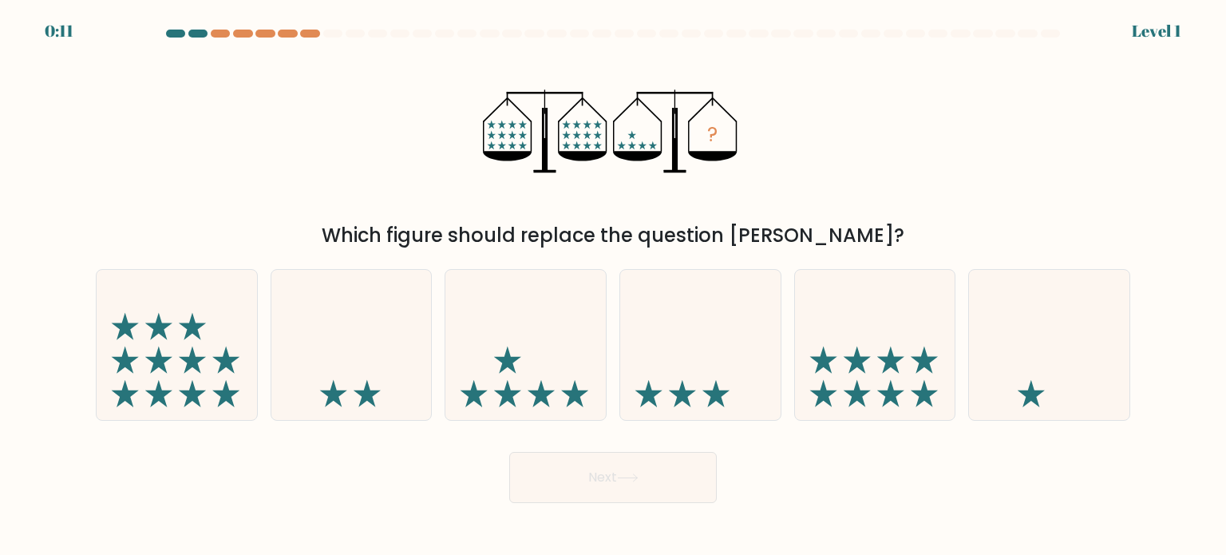
click at [64, 25] on div "0:11" at bounding box center [59, 31] width 29 height 24
